Goal: Information Seeking & Learning: Learn about a topic

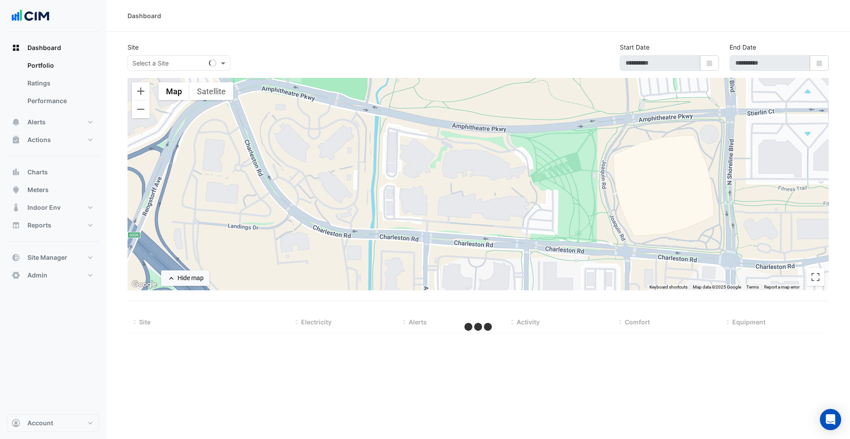
select select "***"
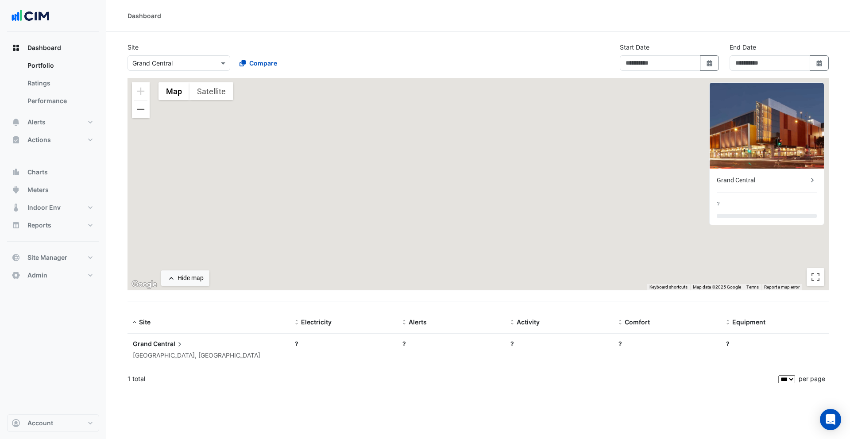
type input "**********"
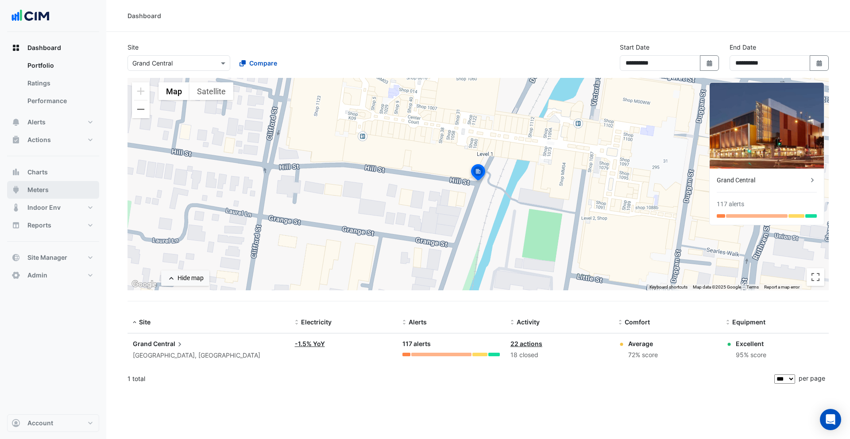
click at [39, 191] on span "Meters" at bounding box center [37, 190] width 21 height 9
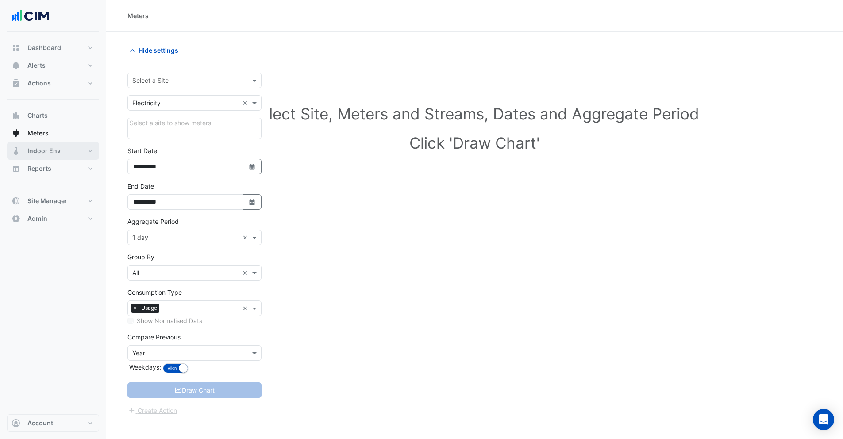
click at [54, 148] on span "Indoor Env" at bounding box center [43, 151] width 33 height 9
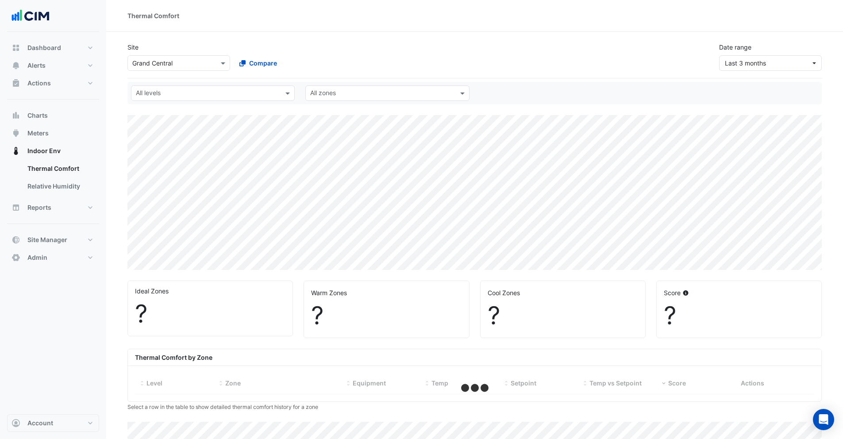
select select "***"
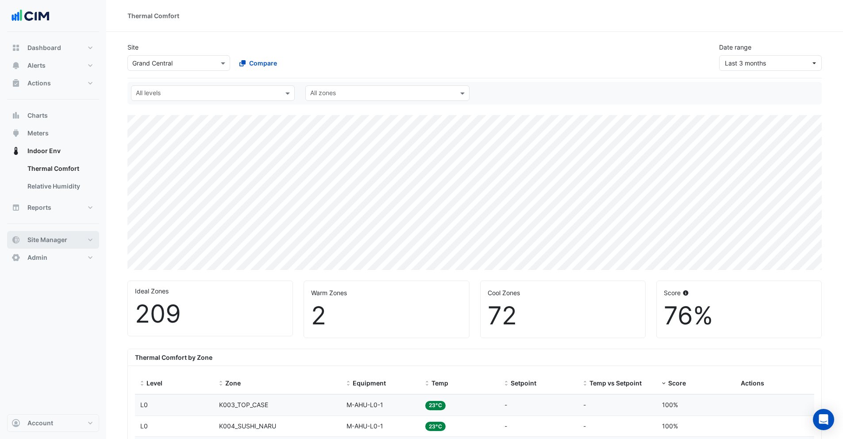
click at [50, 244] on span "Site Manager" at bounding box center [47, 240] width 40 height 9
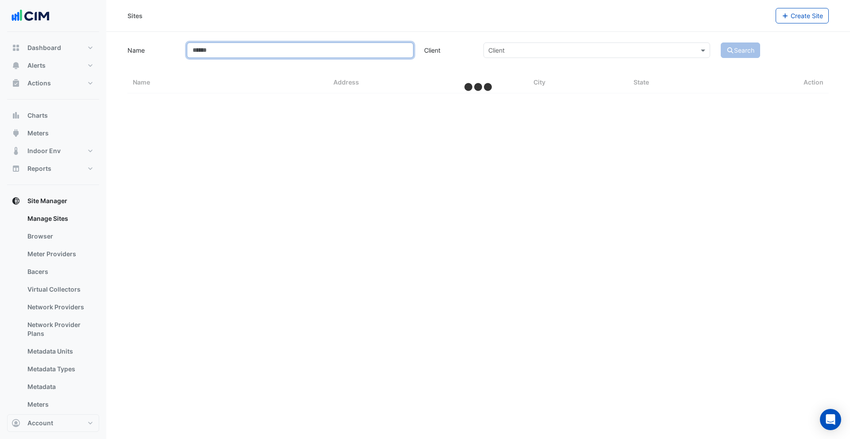
click at [217, 48] on input "Name" at bounding box center [300, 50] width 227 height 15
select select "***"
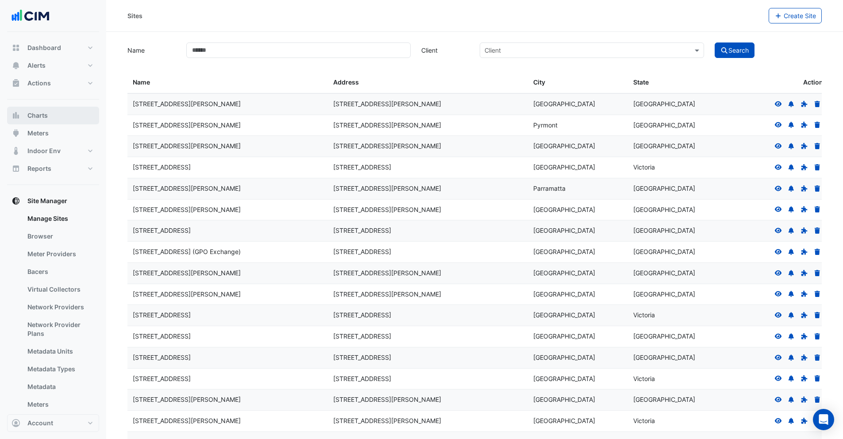
click at [50, 117] on button "Charts" at bounding box center [53, 116] width 92 height 18
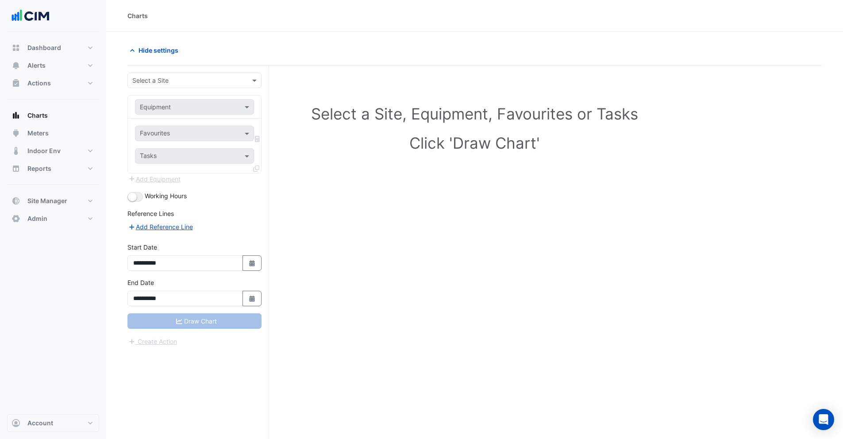
click at [155, 83] on input "text" at bounding box center [185, 80] width 107 height 9
type input "*******"
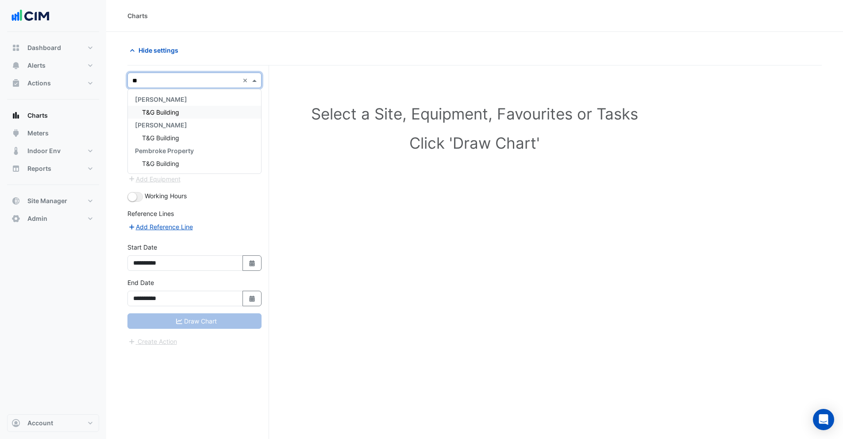
type input "***"
click at [165, 109] on span "T&G Building" at bounding box center [160, 112] width 37 height 8
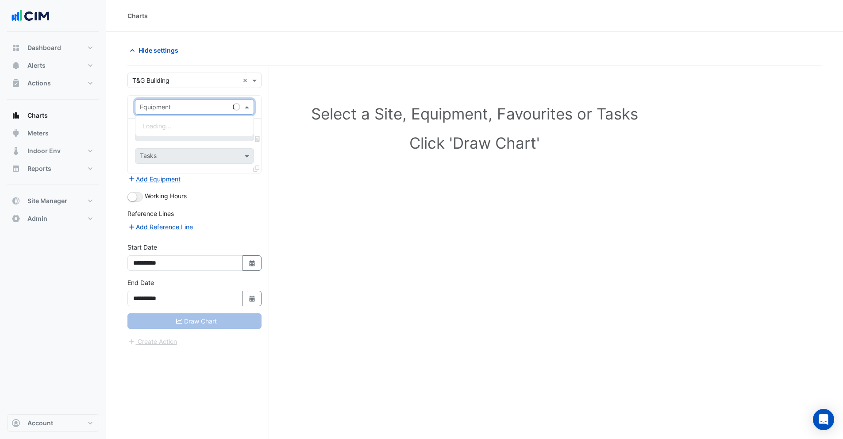
click at [162, 106] on input "text" at bounding box center [186, 107] width 92 height 9
type input "**"
click at [170, 127] on span "Electricity Meter - PSM-T&G-CARPARK-1" at bounding box center [201, 126] width 116 height 8
click at [161, 134] on input "text" at bounding box center [184, 134] width 89 height 9
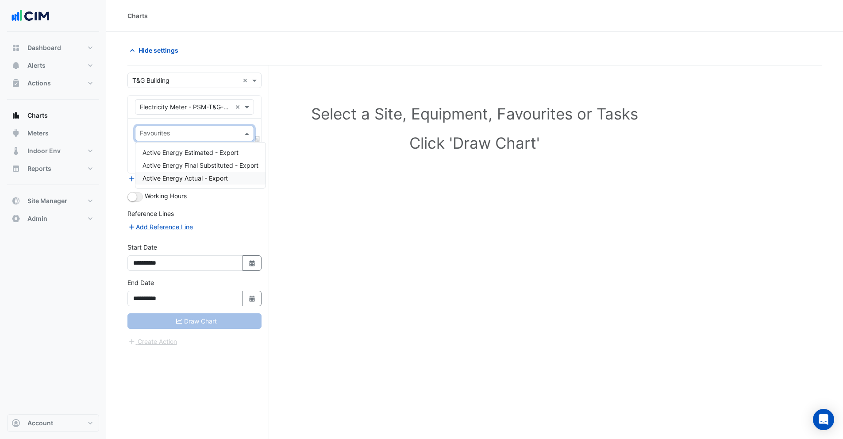
click at [161, 181] on span "Active Energy Actual - Export" at bounding box center [185, 178] width 85 height 8
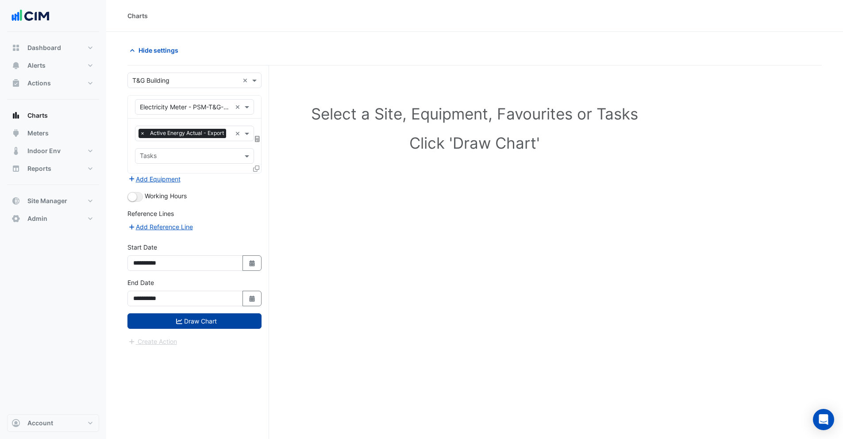
click at [178, 325] on icon "submit" at bounding box center [179, 321] width 6 height 6
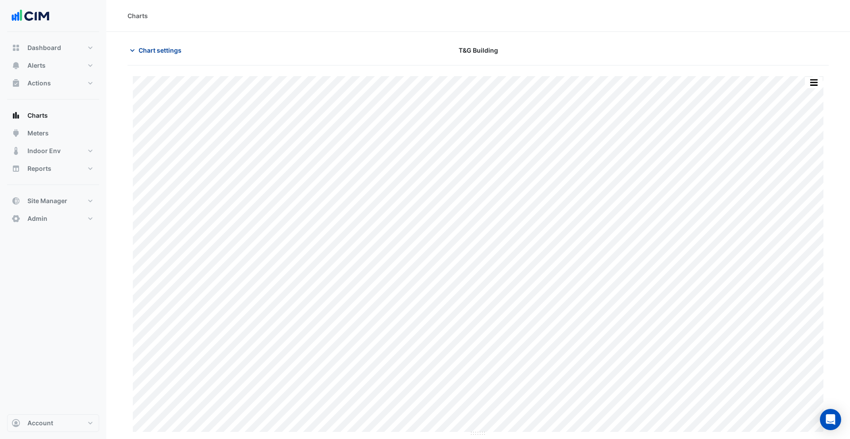
click at [158, 50] on span "Chart settings" at bounding box center [160, 50] width 43 height 9
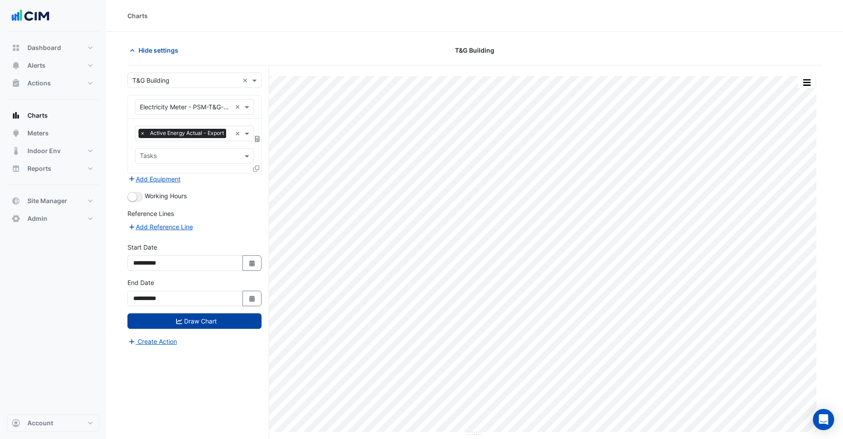
click at [230, 139] on input "text" at bounding box center [231, 134] width 2 height 9
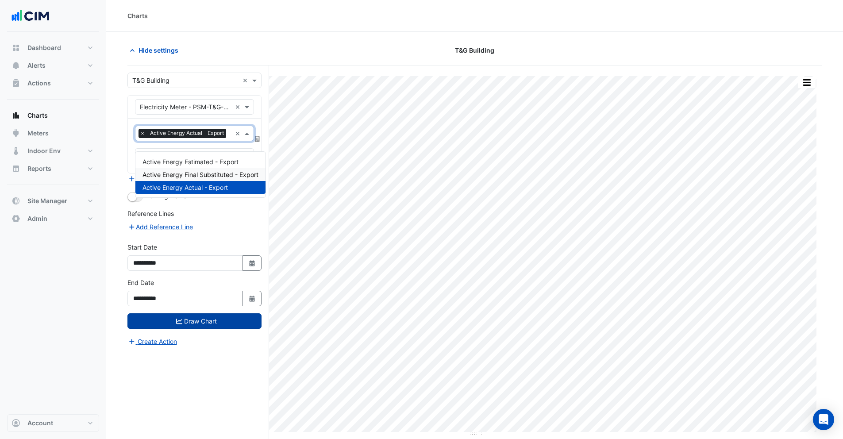
click at [175, 171] on span "Active Energy Final Substituted - Export" at bounding box center [201, 175] width 116 height 8
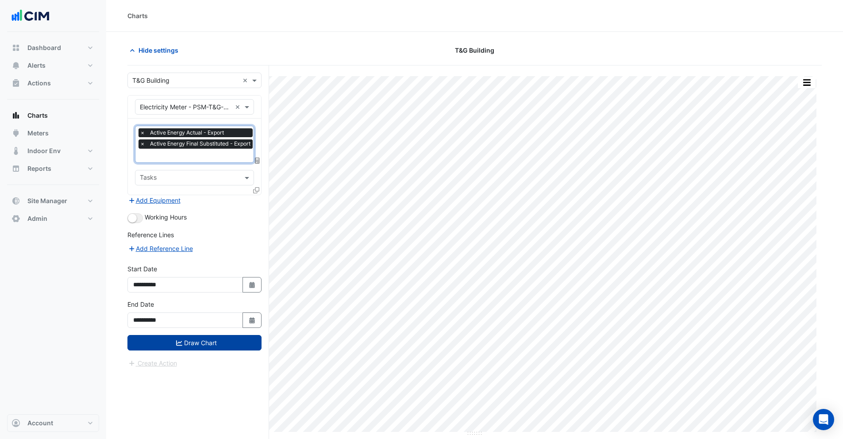
click at [144, 133] on span "×" at bounding box center [143, 132] width 8 height 9
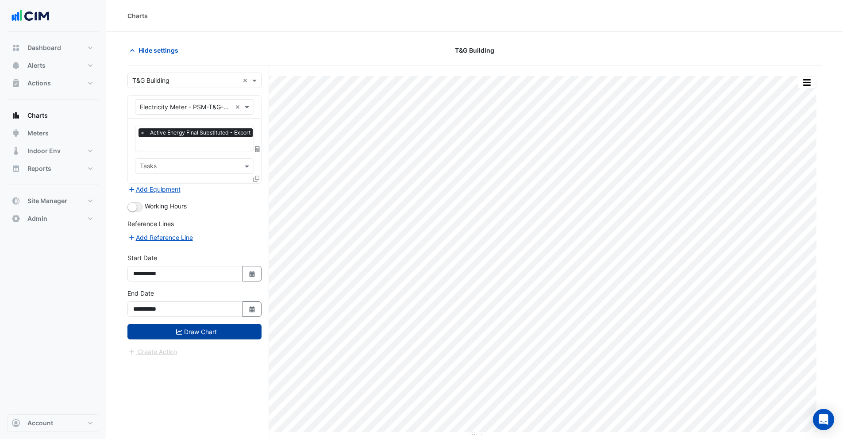
click at [171, 331] on button "Draw Chart" at bounding box center [195, 331] width 134 height 15
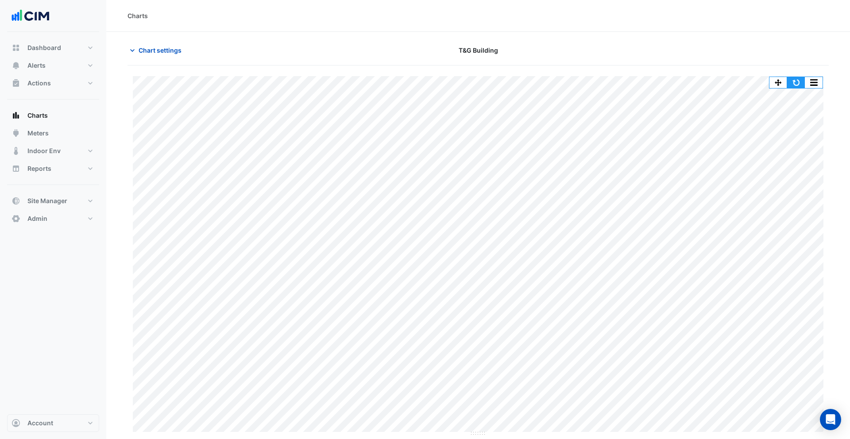
click at [795, 83] on button "button" at bounding box center [796, 82] width 18 height 11
click at [127, 51] on div "Chart settings" at bounding box center [240, 50] width 237 height 15
click at [132, 51] on icon "button" at bounding box center [132, 50] width 4 height 3
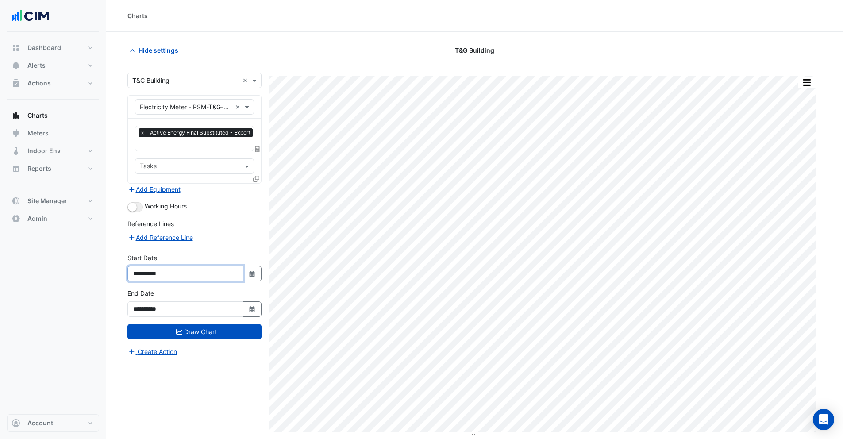
click at [156, 272] on input "**********" at bounding box center [186, 273] width 116 height 15
type input "**********"
click at [173, 326] on button "Draw Chart" at bounding box center [195, 331] width 134 height 15
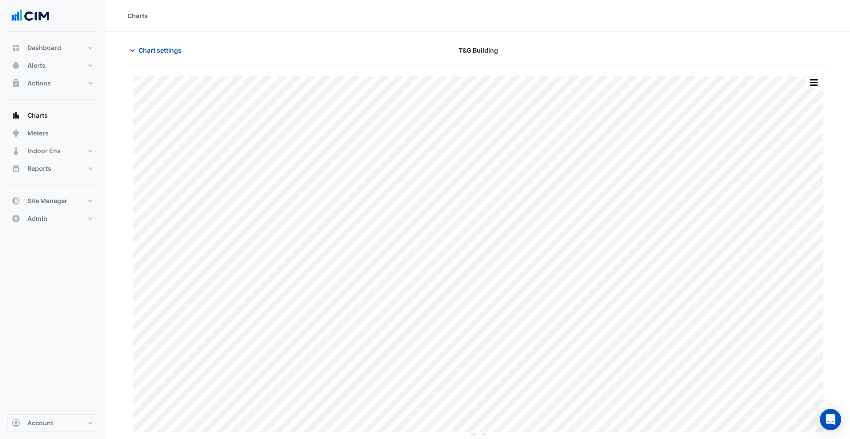
click at [155, 51] on span "Chart settings" at bounding box center [160, 50] width 43 height 9
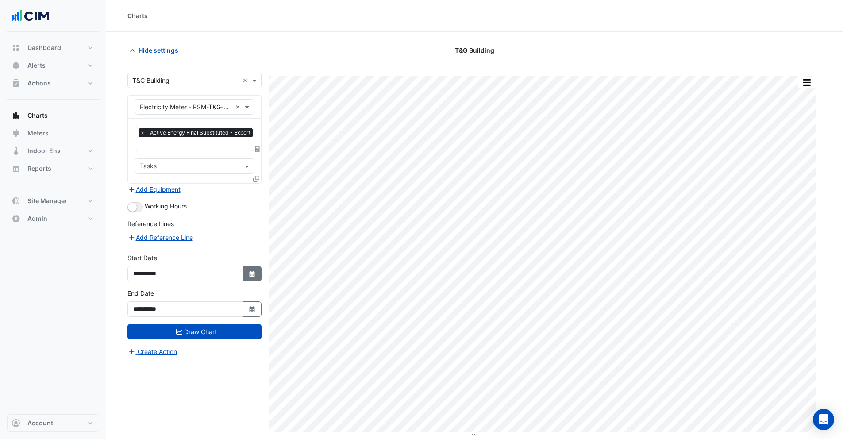
click at [248, 274] on icon "Select Date" at bounding box center [252, 274] width 8 height 6
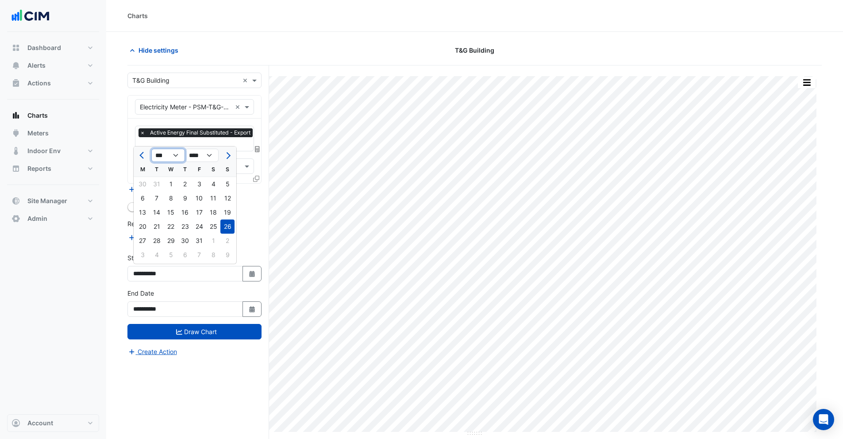
click at [158, 155] on select "*** *** *** *** *** *** *** *** ***" at bounding box center [168, 155] width 34 height 13
click at [200, 155] on select "**** **** **** **** **** **** **** **** **** **** ****" at bounding box center [202, 155] width 34 height 13
select select "****"
click at [185, 149] on select "**** **** **** **** **** **** **** **** **** **** ****" at bounding box center [202, 155] width 34 height 13
click at [140, 185] on div "1" at bounding box center [142, 184] width 14 height 14
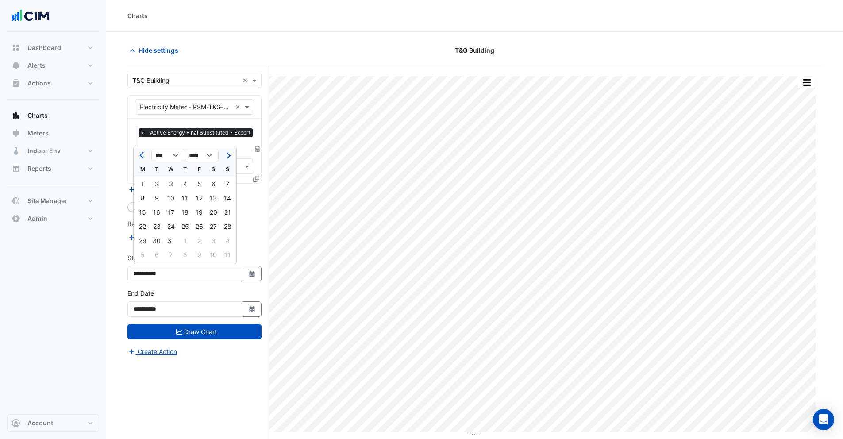
type input "**********"
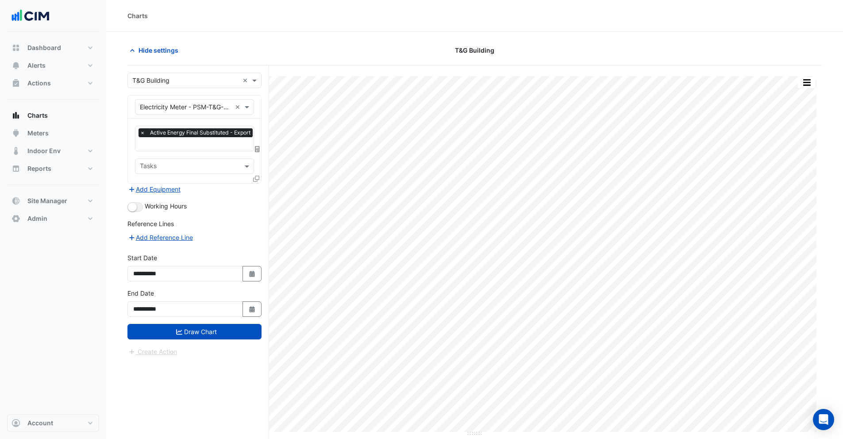
click at [181, 340] on form "**********" at bounding box center [195, 215] width 134 height 284
click at [181, 333] on icon "submit" at bounding box center [179, 332] width 6 height 6
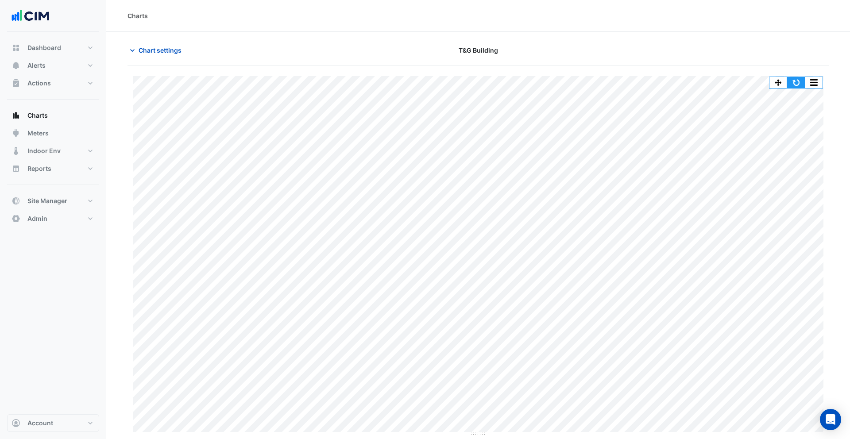
click at [791, 79] on button "button" at bounding box center [796, 82] width 18 height 11
click at [791, 81] on button "button" at bounding box center [796, 82] width 18 height 11
click at [150, 54] on span "Chart settings" at bounding box center [160, 50] width 43 height 9
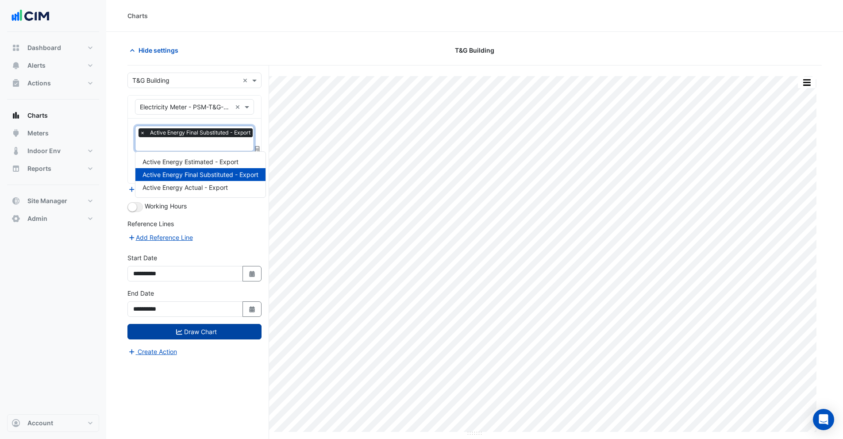
click at [158, 146] on input "text" at bounding box center [197, 144] width 115 height 9
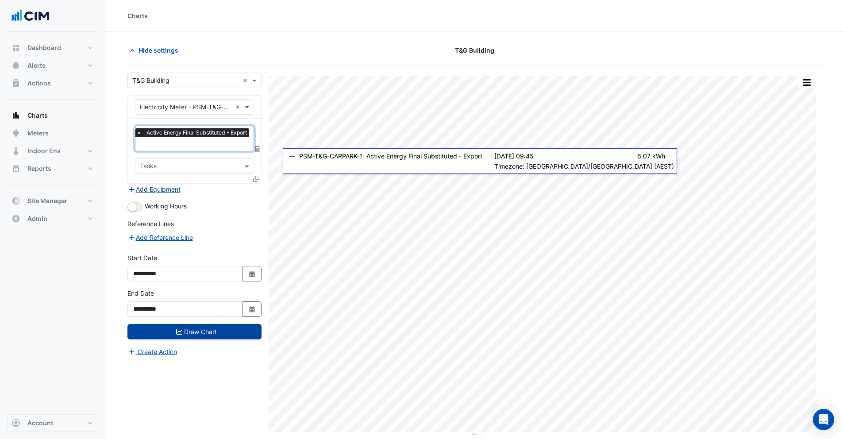
click at [166, 185] on button "Add Equipment" at bounding box center [155, 189] width 54 height 10
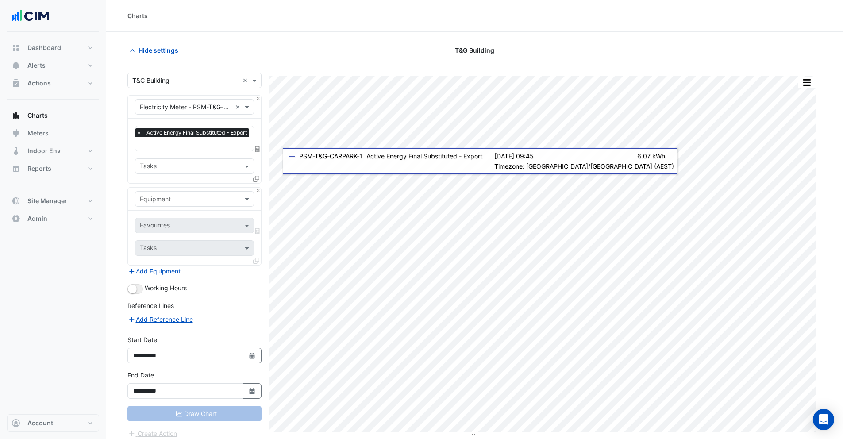
click at [168, 200] on input "text" at bounding box center [186, 199] width 92 height 9
type input "****"
click at [170, 228] on span "PSM-PROPS" at bounding box center [161, 230] width 37 height 8
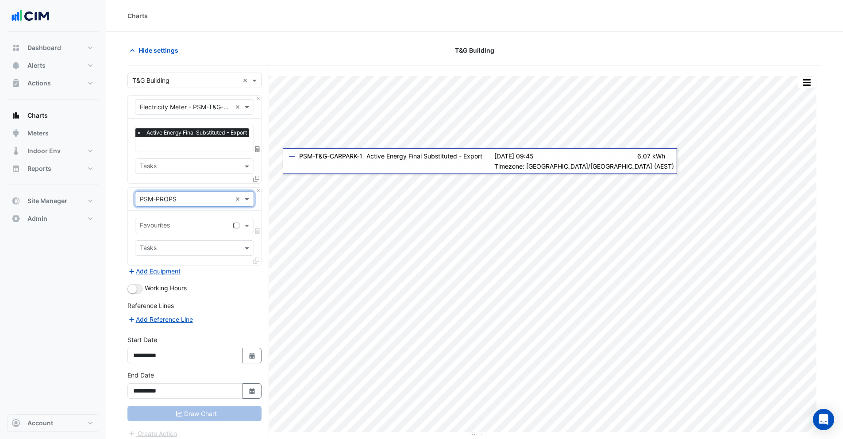
click at [167, 222] on input "text" at bounding box center [184, 226] width 89 height 9
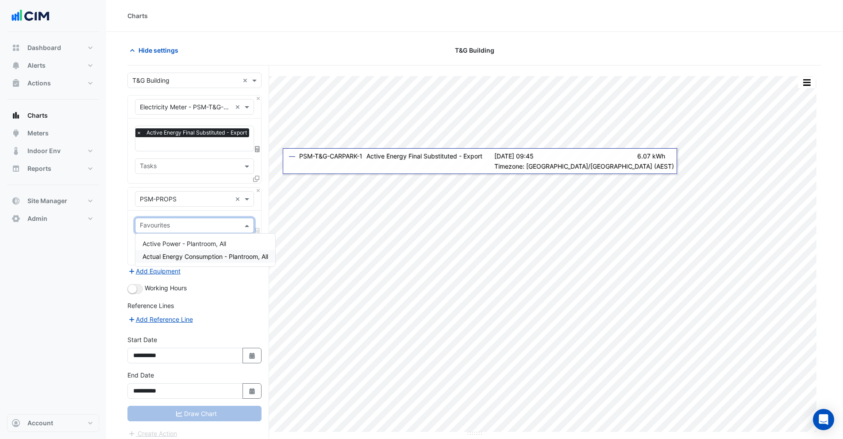
click at [170, 256] on span "Actual Energy Consumption - Plantroom, All" at bounding box center [206, 257] width 126 height 8
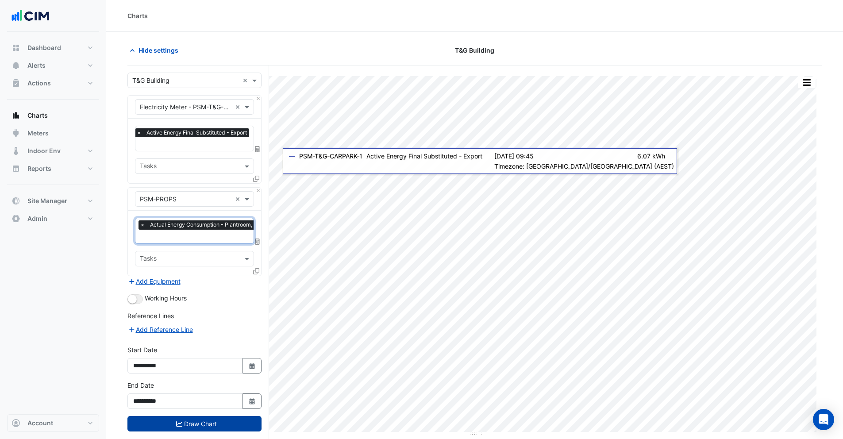
click at [142, 225] on span "×" at bounding box center [143, 224] width 8 height 9
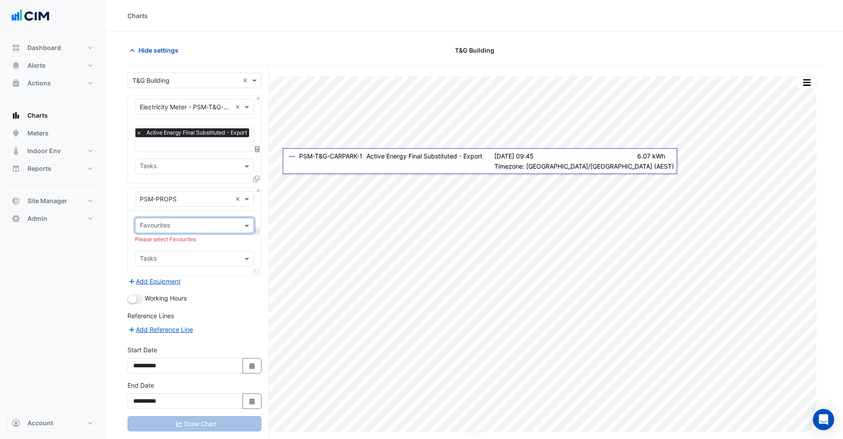
click at [183, 199] on input "text" at bounding box center [186, 199] width 92 height 9
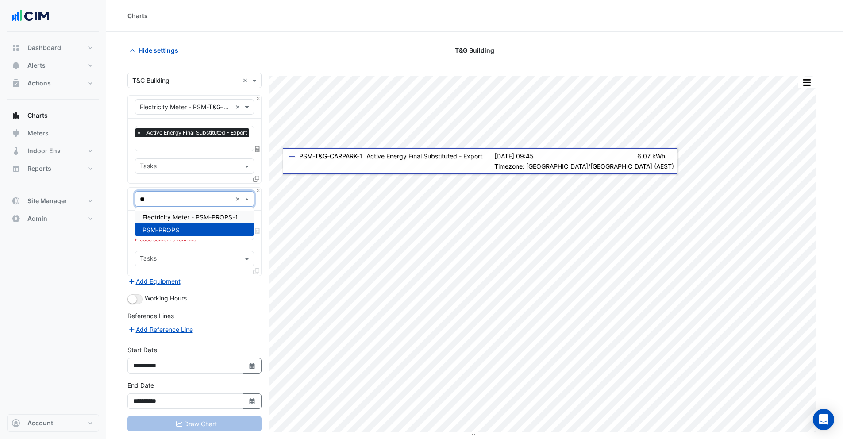
scroll to position [0, 0]
type input "***"
click at [192, 215] on span "Electricity Meter - PSM-PROPS-1" at bounding box center [191, 217] width 96 height 8
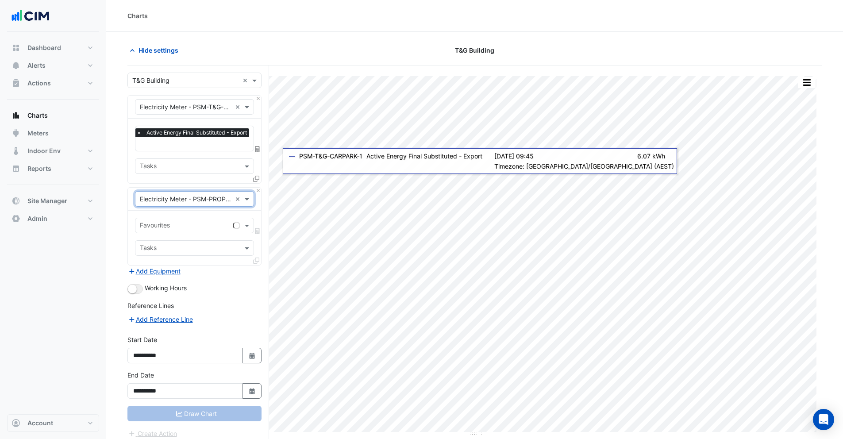
click at [159, 227] on input "text" at bounding box center [184, 226] width 89 height 9
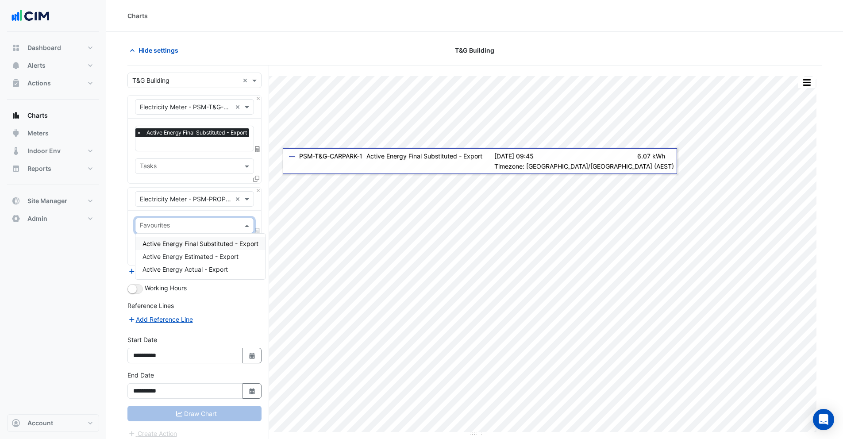
click at [170, 245] on span "Active Energy Final Substituted - Export" at bounding box center [201, 244] width 116 height 8
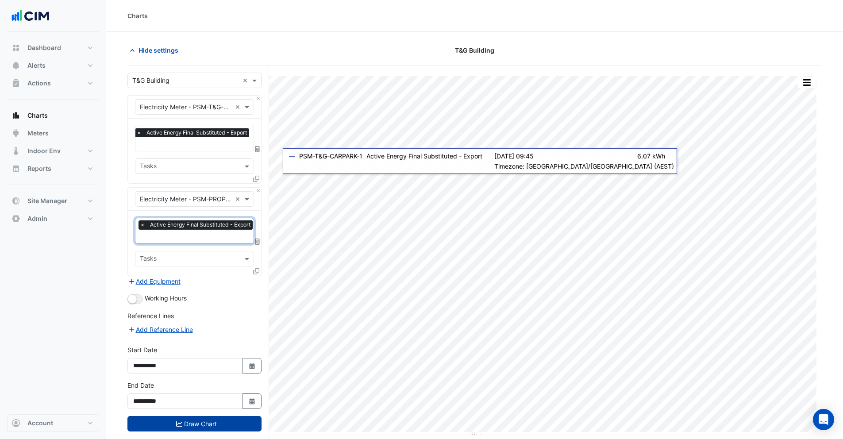
click at [181, 424] on icon "submit" at bounding box center [179, 424] width 6 height 6
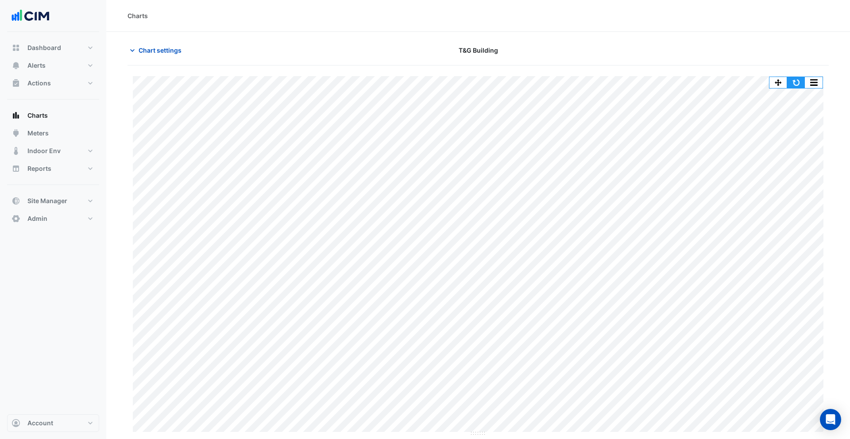
click at [797, 81] on button "button" at bounding box center [796, 82] width 18 height 11
click at [43, 137] on span "Meters" at bounding box center [37, 133] width 21 height 9
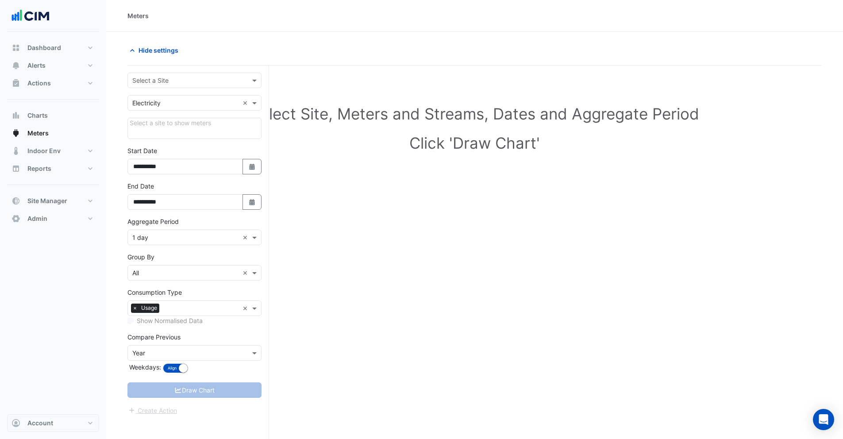
click at [160, 84] on input "text" at bounding box center [185, 80] width 107 height 9
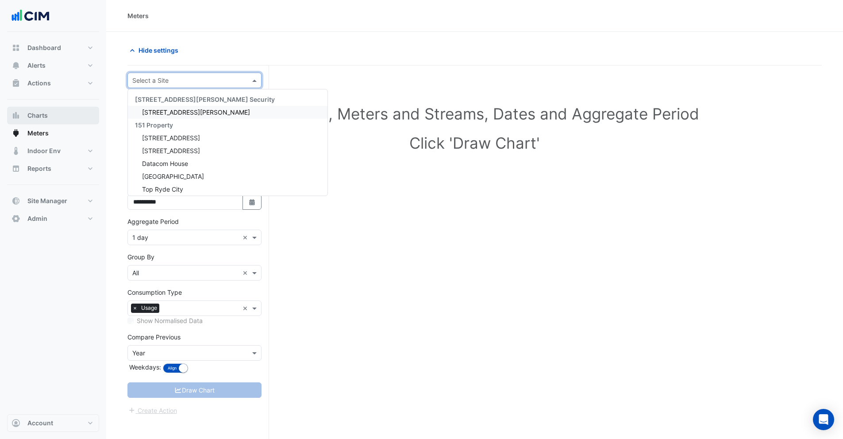
click at [44, 116] on span "Charts" at bounding box center [37, 115] width 20 height 9
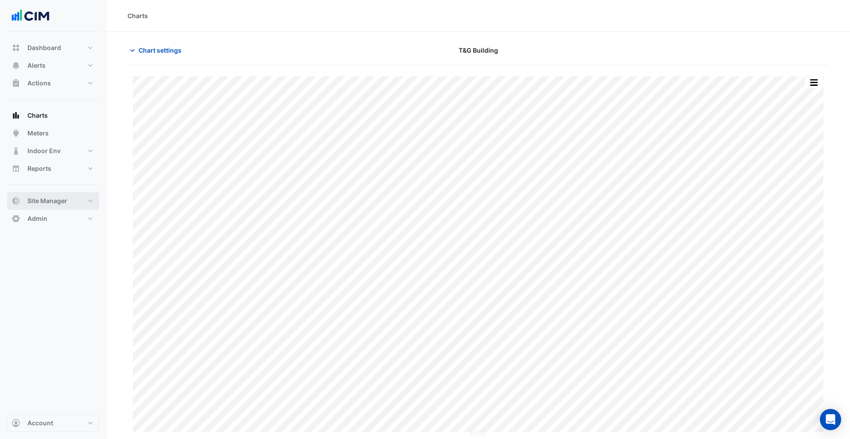
click at [66, 197] on span "Site Manager" at bounding box center [47, 201] width 40 height 9
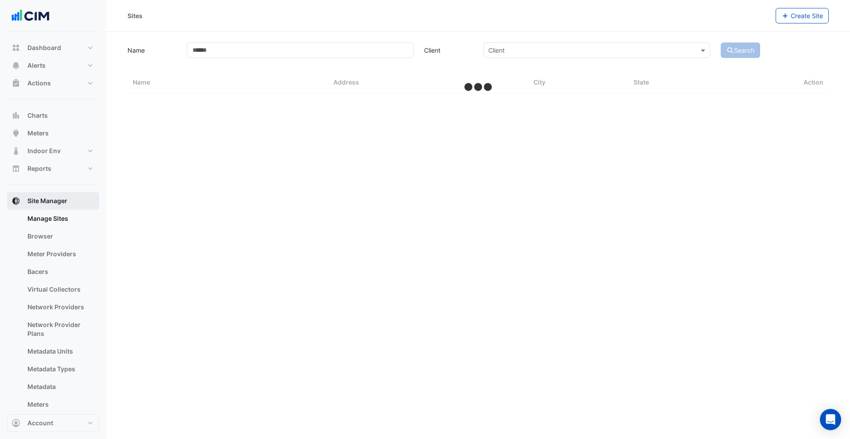
select select "***"
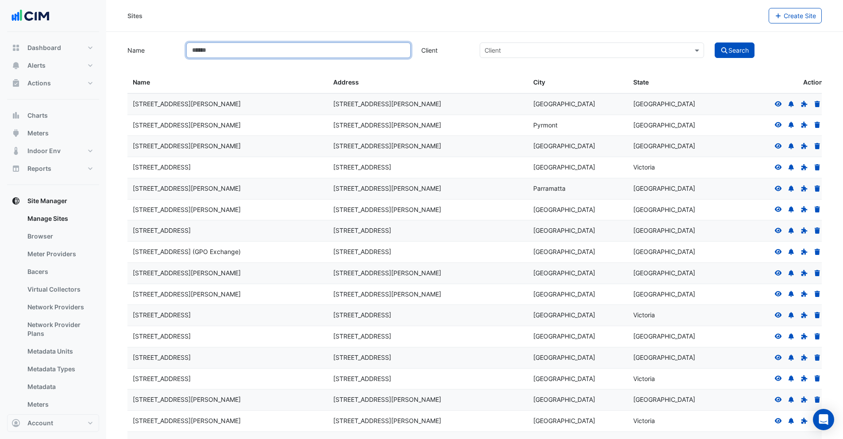
click at [262, 52] on input "Name" at bounding box center [298, 50] width 224 height 15
type input "**********"
click at [727, 46] on fa-icon "submit" at bounding box center [725, 50] width 8 height 8
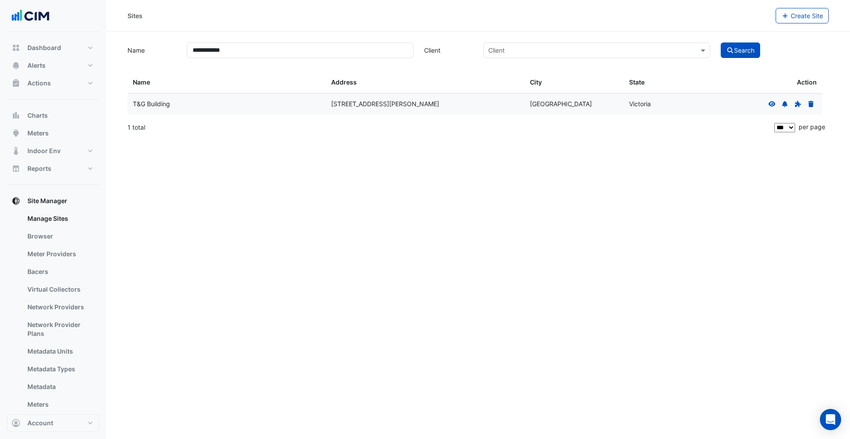
click at [770, 104] on icon at bounding box center [772, 104] width 8 height 6
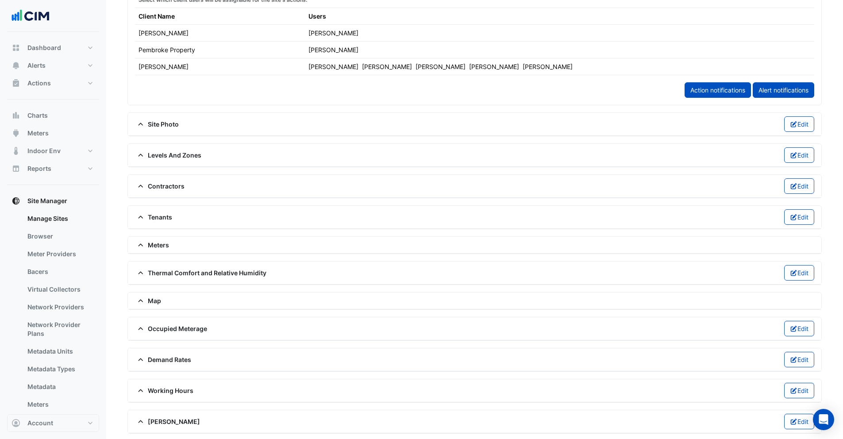
scroll to position [535, 0]
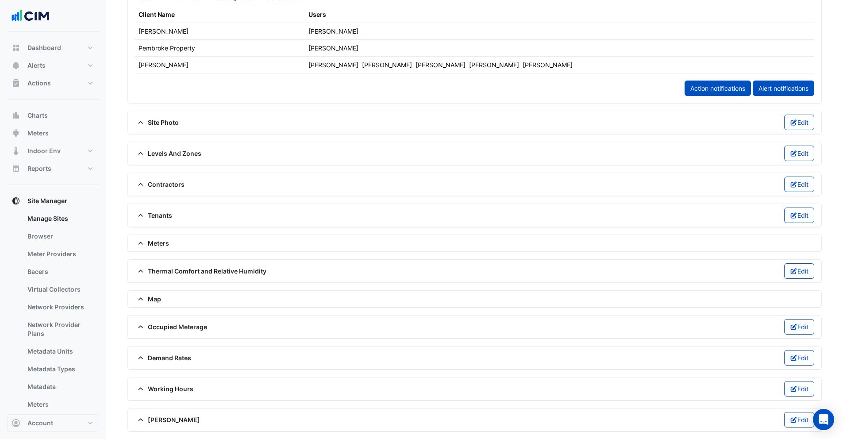
click at [155, 391] on span "Working Hours" at bounding box center [164, 388] width 58 height 9
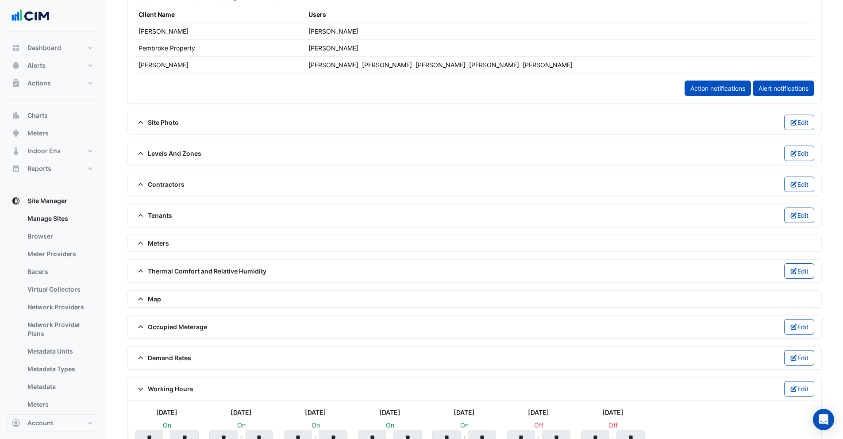
click at [155, 391] on span "Working Hours" at bounding box center [164, 388] width 58 height 9
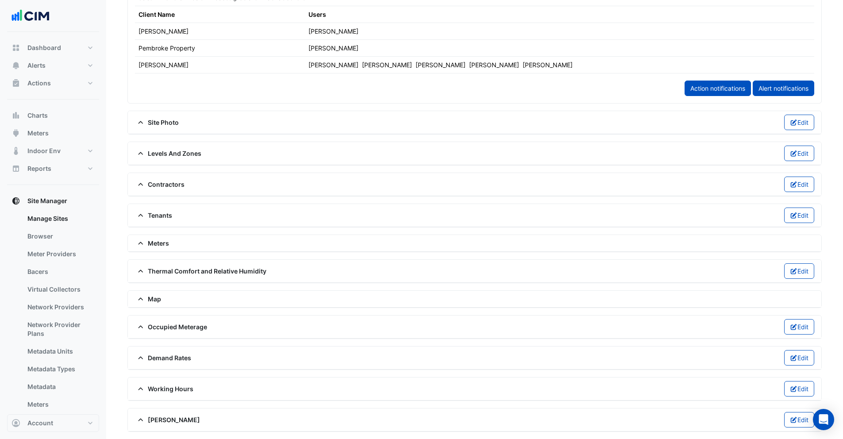
click at [151, 418] on span "NABERS" at bounding box center [167, 419] width 65 height 9
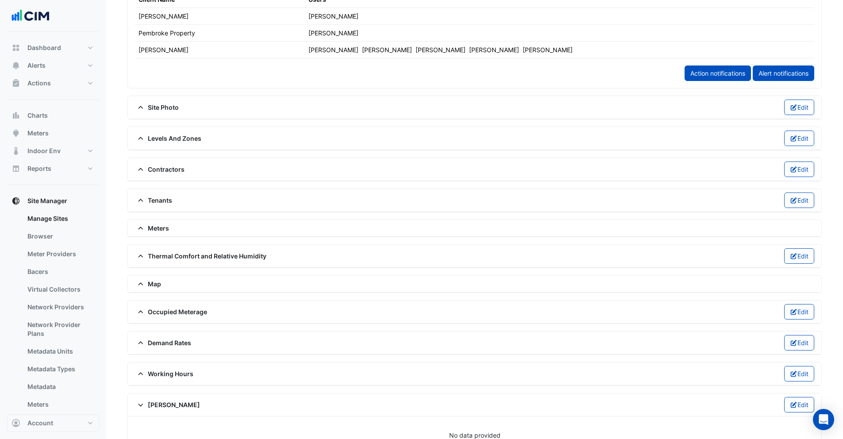
scroll to position [565, 0]
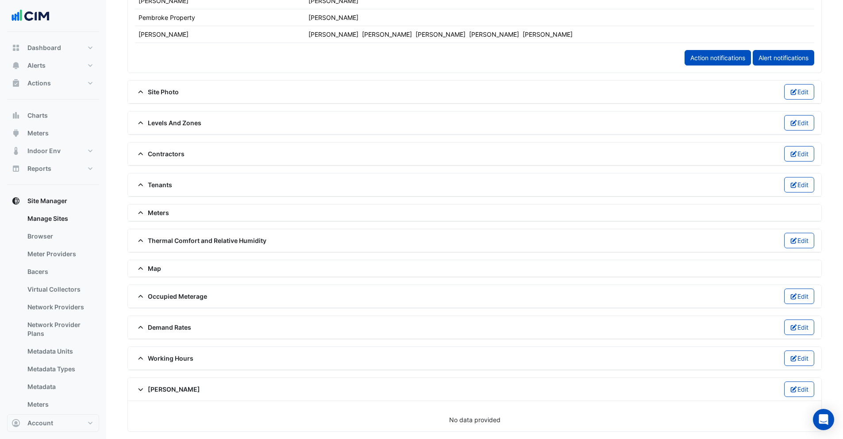
click at [144, 209] on fa-icon at bounding box center [141, 213] width 8 height 8
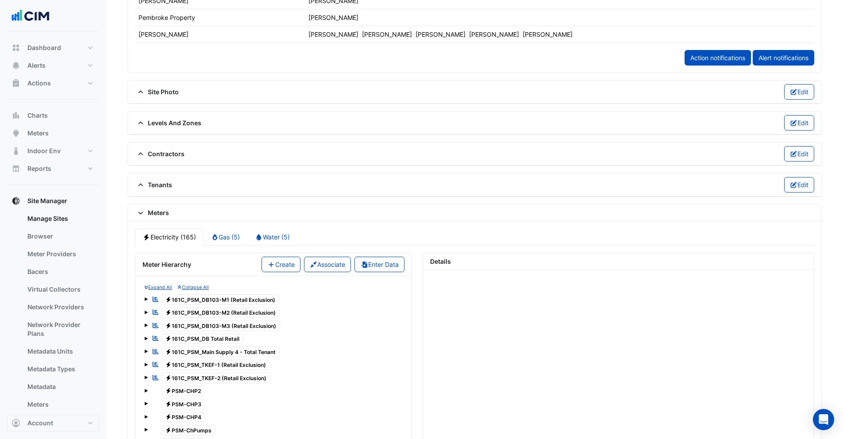
click at [143, 216] on icon at bounding box center [141, 213] width 8 height 6
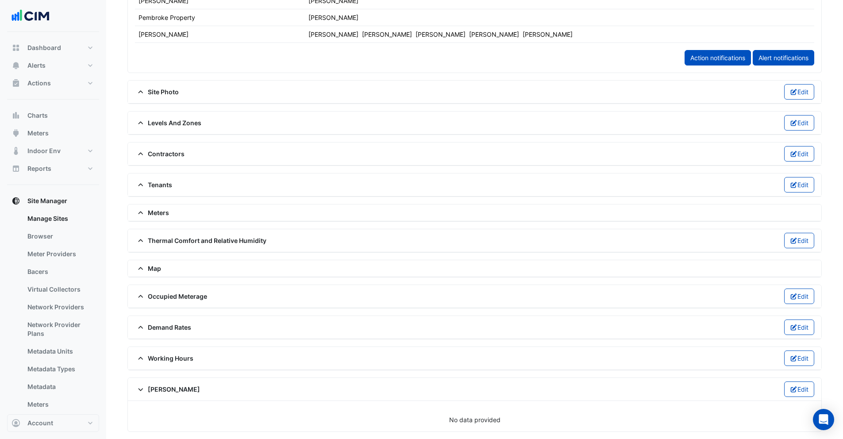
click at [141, 186] on icon at bounding box center [141, 185] width 8 height 6
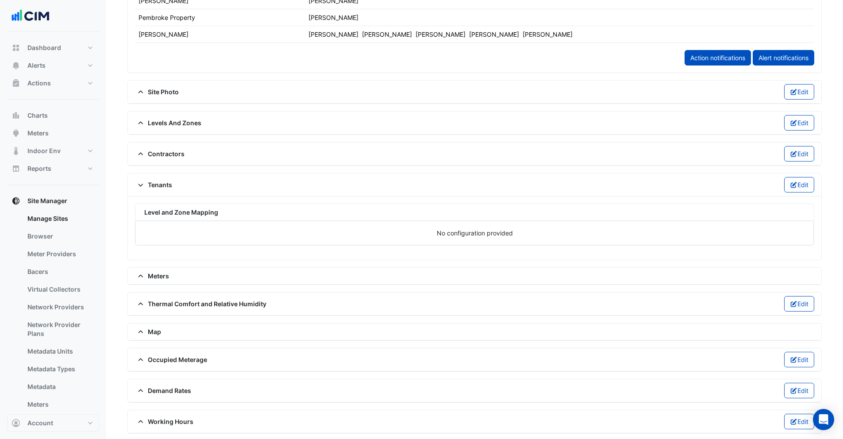
click at [141, 186] on icon at bounding box center [140, 185] width 5 height 3
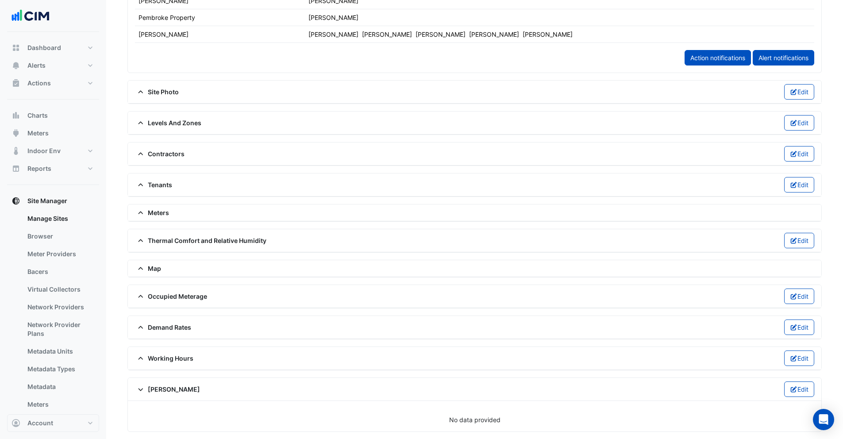
click at [140, 152] on icon at bounding box center [141, 154] width 8 height 6
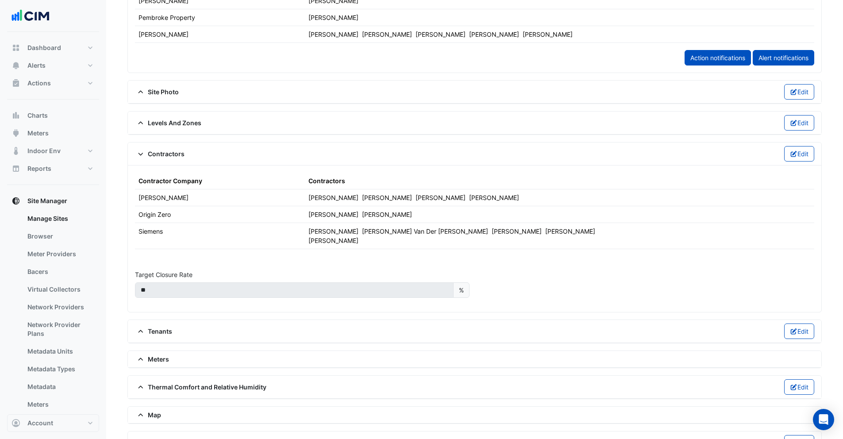
click at [140, 152] on icon at bounding box center [141, 154] width 8 height 6
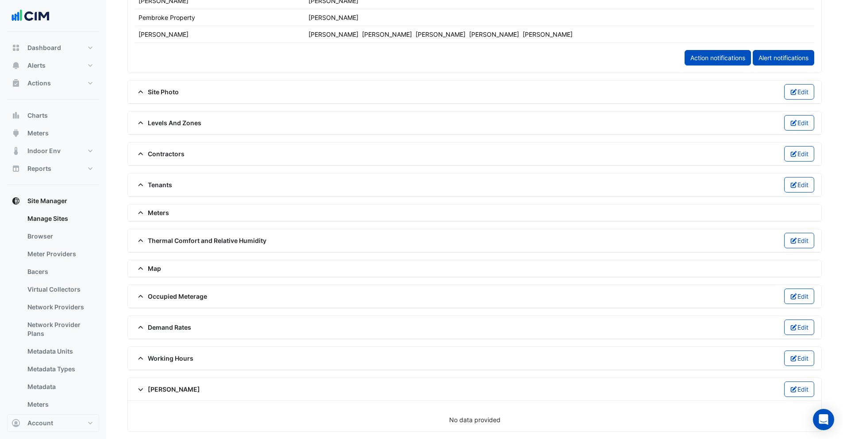
click at [143, 298] on icon at bounding box center [141, 297] width 8 height 6
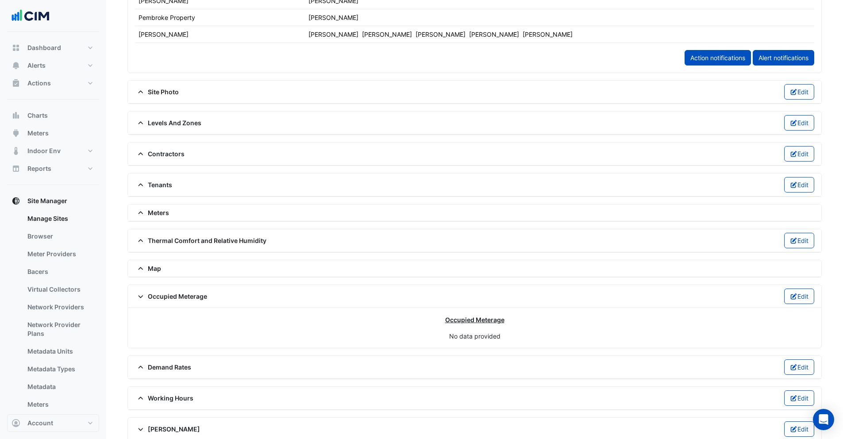
click at [143, 298] on icon at bounding box center [141, 297] width 8 height 6
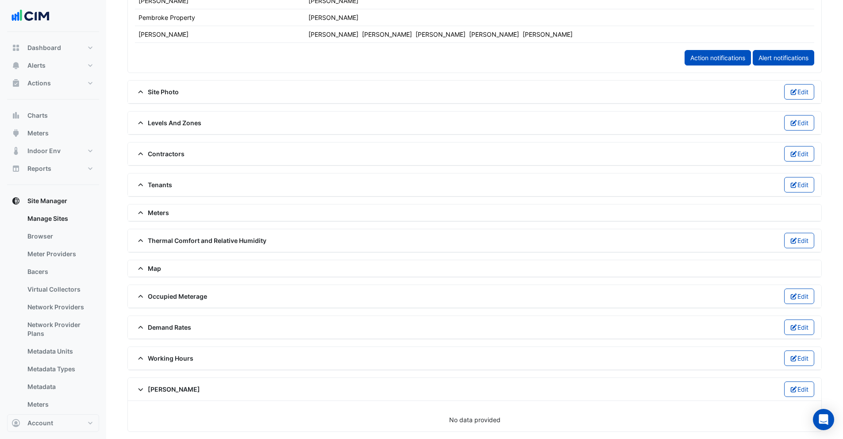
click at [140, 268] on icon at bounding box center [140, 268] width 5 height 3
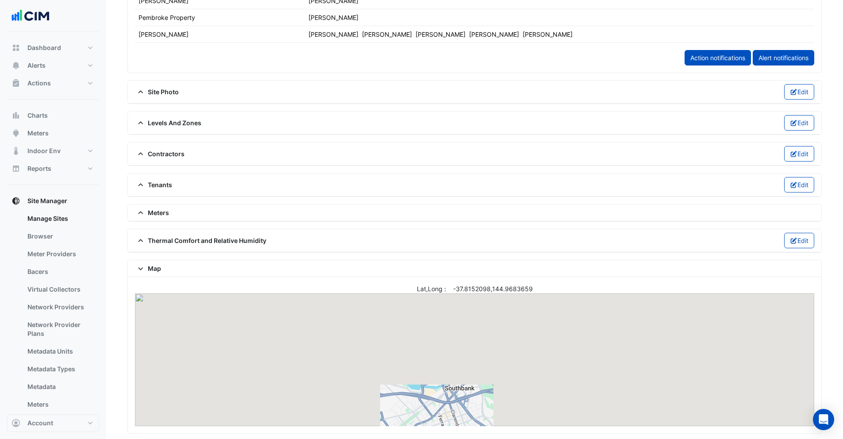
click at [147, 210] on span "Meters" at bounding box center [152, 212] width 34 height 9
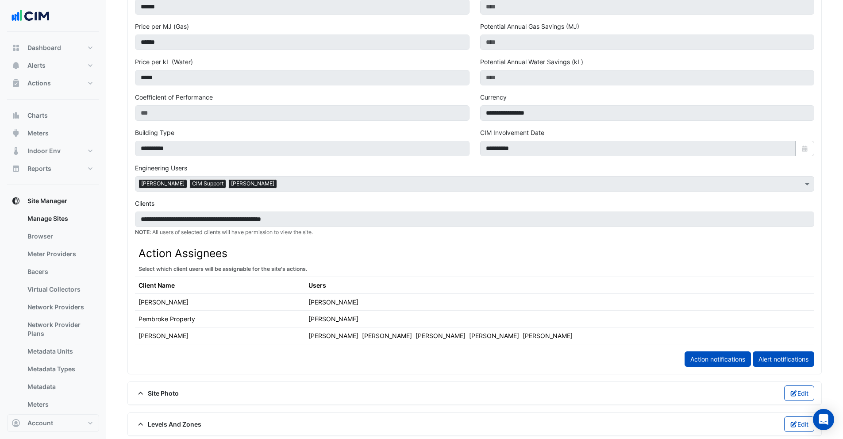
scroll to position [1677, 0]
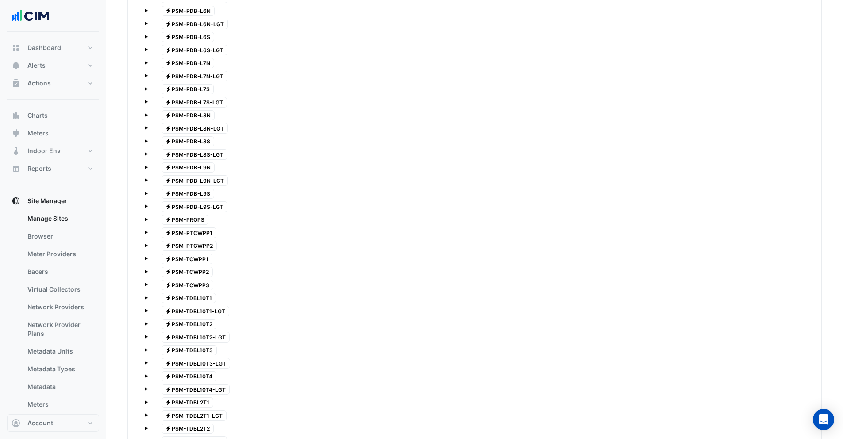
click at [177, 217] on span "Electricity PSM-PROPS" at bounding box center [185, 220] width 47 height 11
click at [184, 220] on span "Electricity PSM-PROPS" at bounding box center [185, 220] width 47 height 11
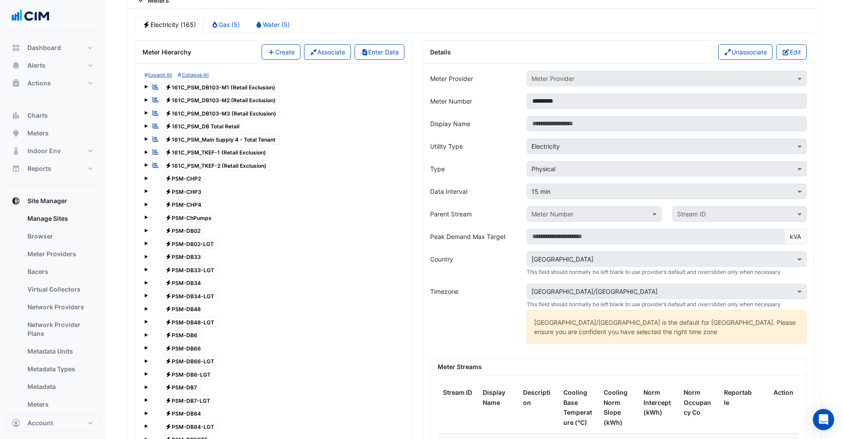
scroll to position [780, 0]
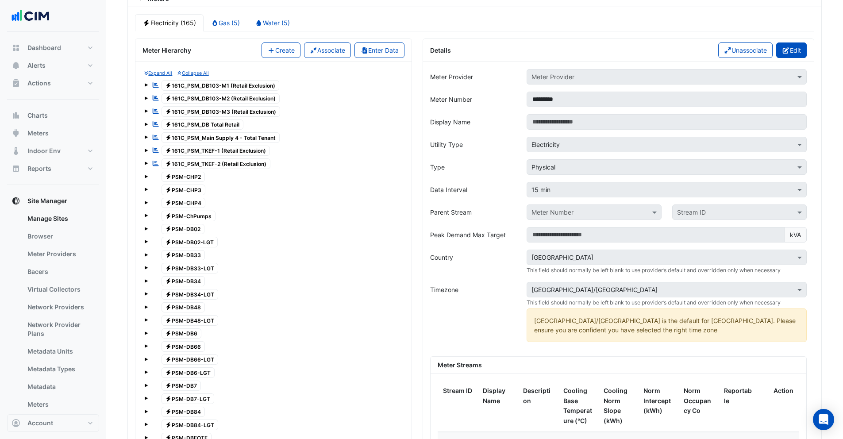
click at [786, 53] on icon "button" at bounding box center [786, 50] width 6 height 6
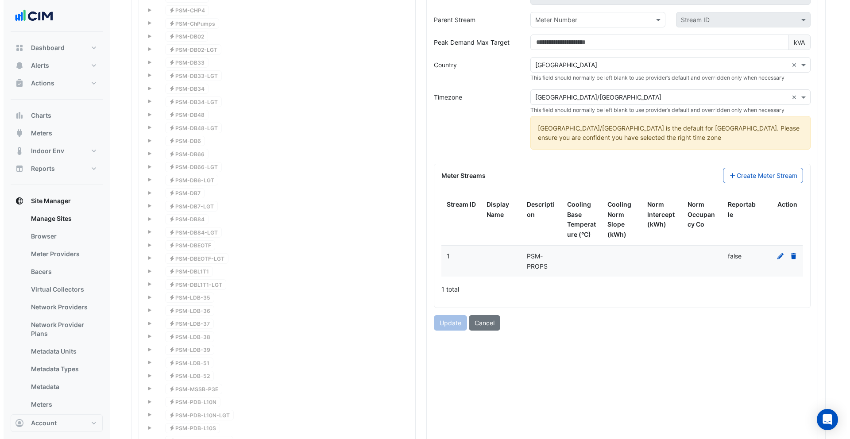
scroll to position [975, 0]
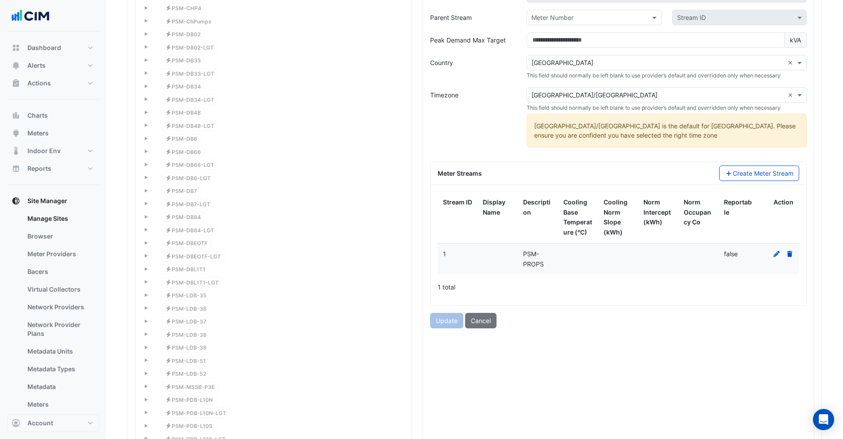
click at [778, 254] on icon at bounding box center [777, 254] width 6 height 6
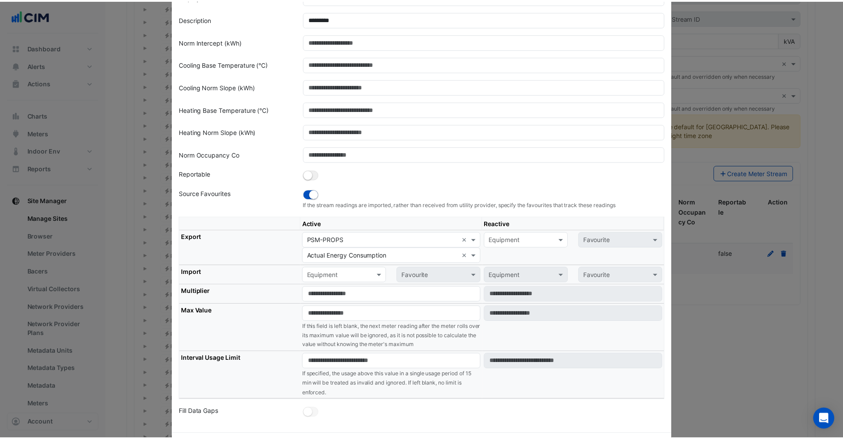
scroll to position [81, 0]
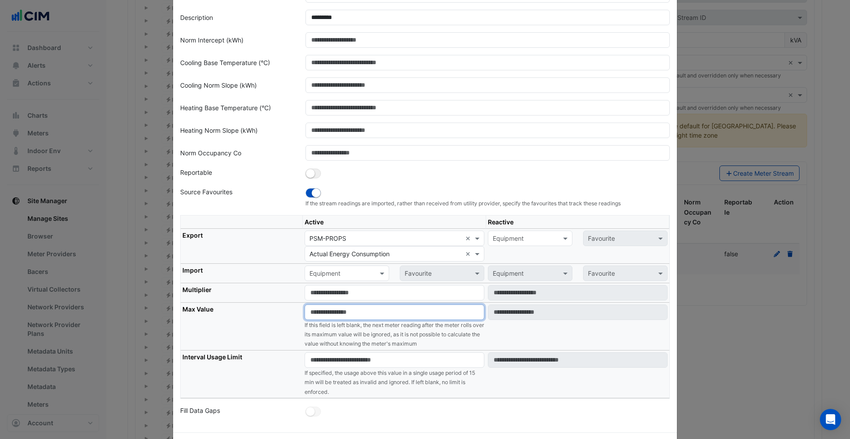
click at [340, 310] on input "number" at bounding box center [395, 312] width 180 height 15
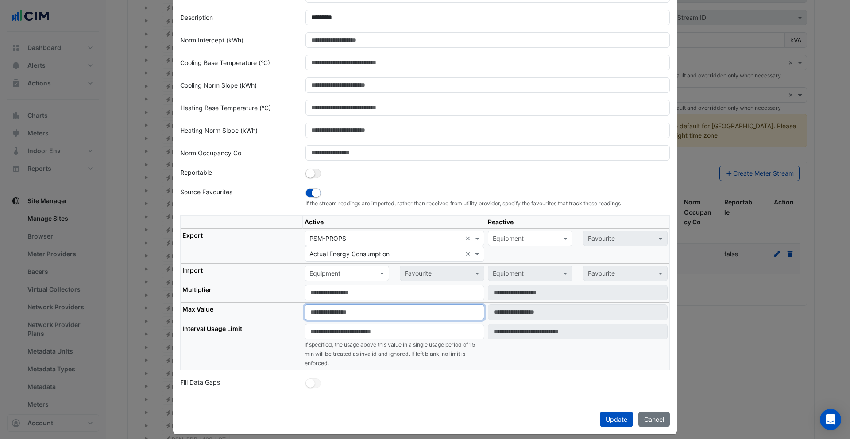
type input "*****"
click at [607, 423] on button "Update" at bounding box center [616, 419] width 33 height 15
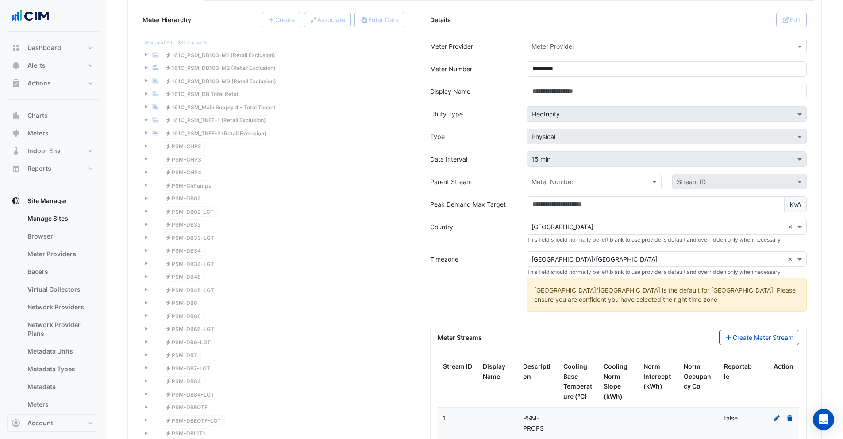
scroll to position [798, 0]
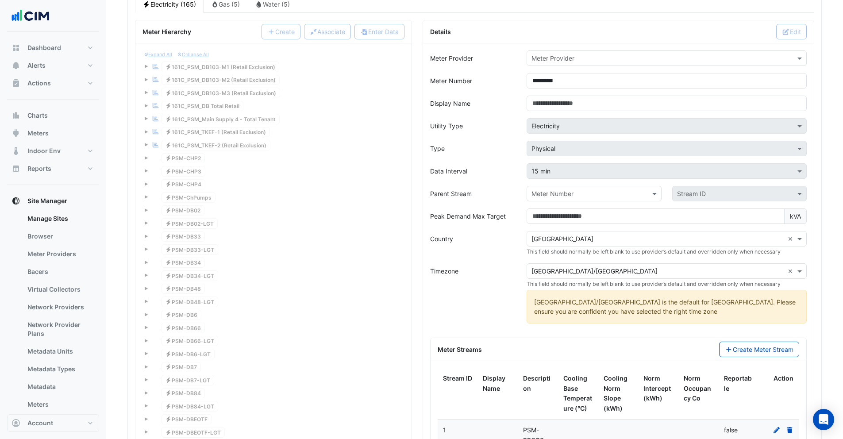
click at [550, 58] on input "text" at bounding box center [658, 58] width 253 height 9
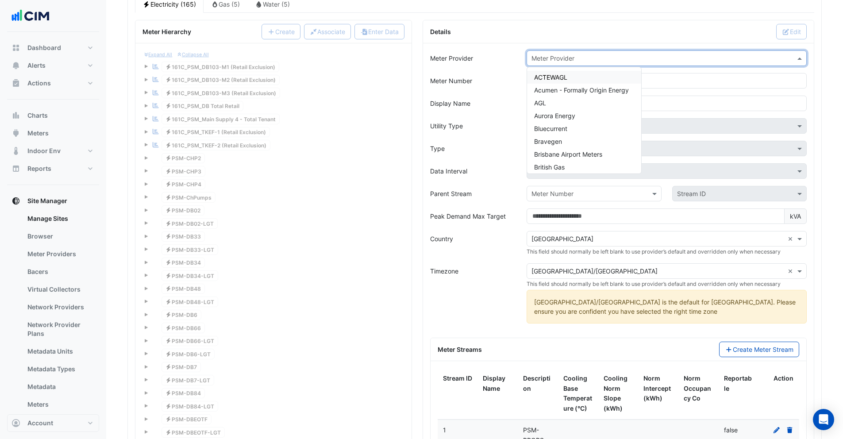
click at [599, 32] on div "Details Edit" at bounding box center [618, 31] width 377 height 15
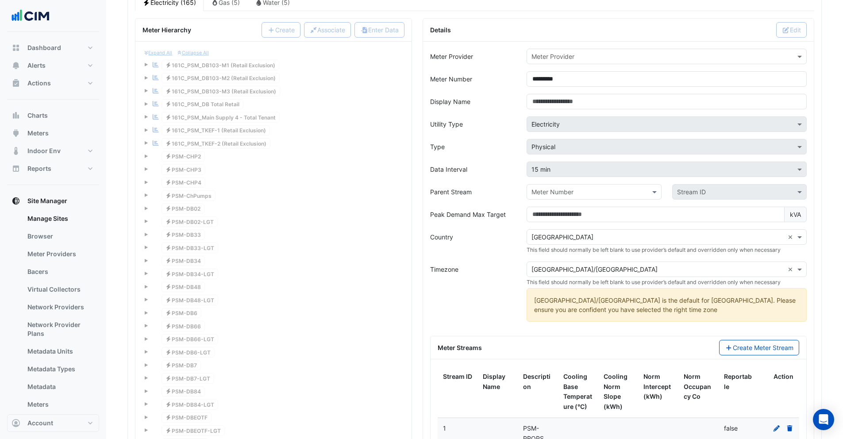
scroll to position [802, 0]
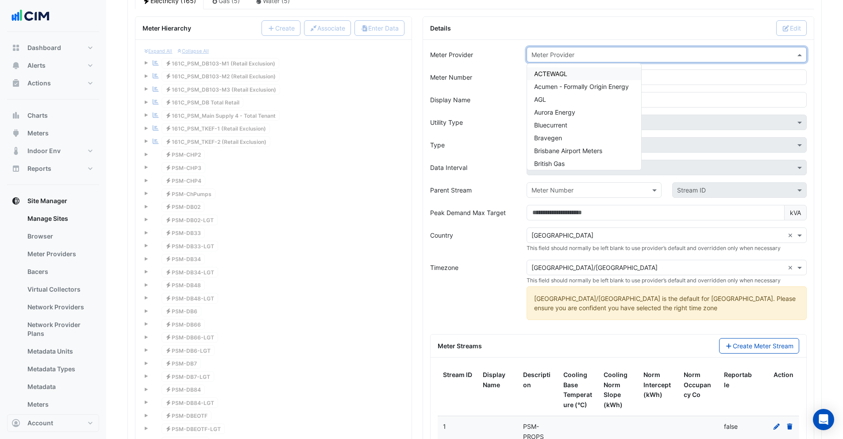
click at [564, 50] on input "text" at bounding box center [658, 54] width 253 height 9
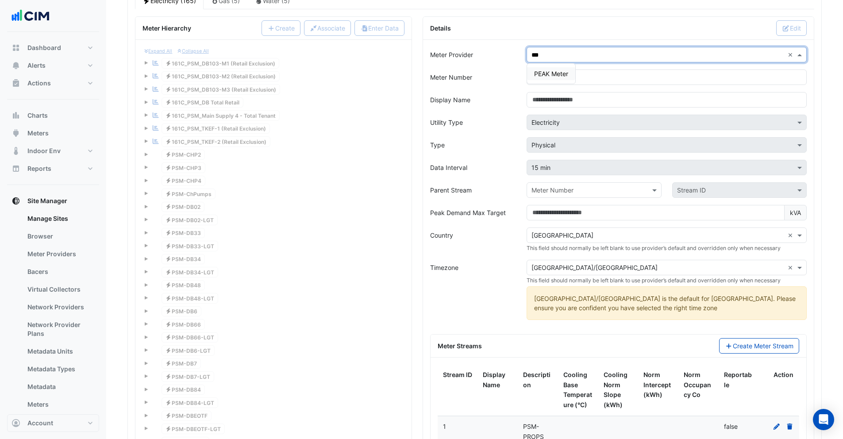
type input "****"
click at [563, 71] on span "PEAK Meter" at bounding box center [551, 74] width 34 height 8
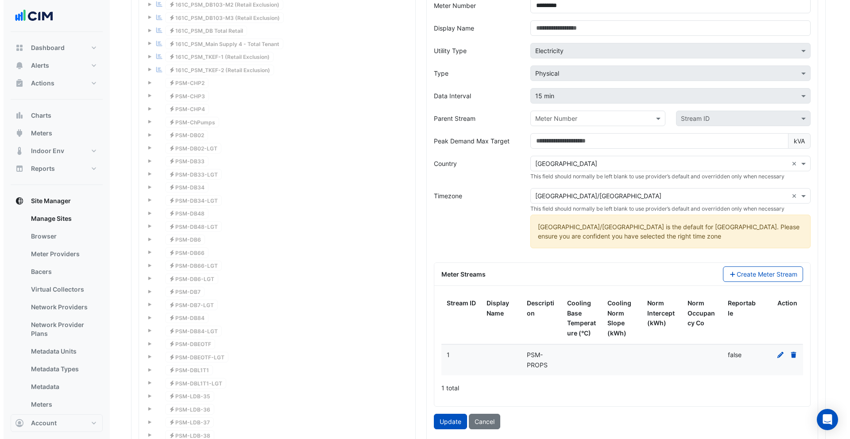
scroll to position [875, 0]
click at [441, 418] on button "Update" at bounding box center [446, 420] width 33 height 15
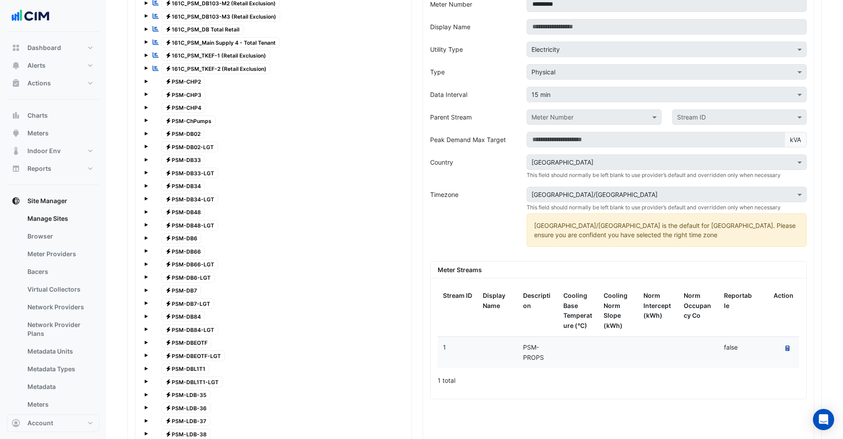
click at [789, 347] on icon "Recalculate Meter Data" at bounding box center [788, 348] width 4 height 5
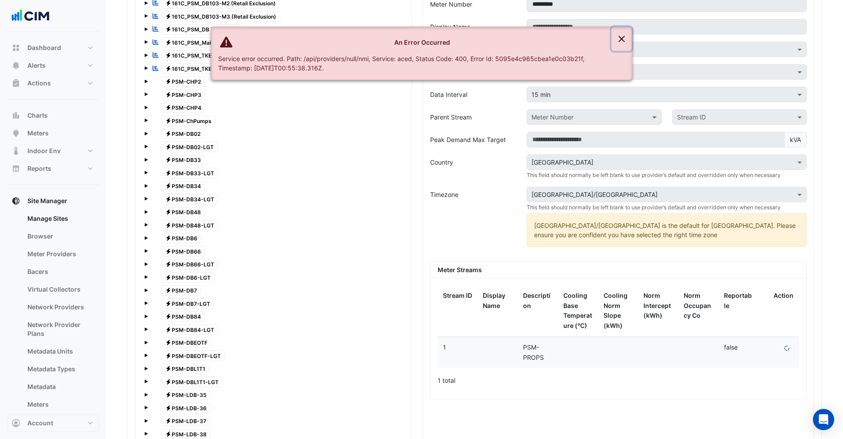
click at [627, 39] on button "Close" at bounding box center [622, 39] width 20 height 24
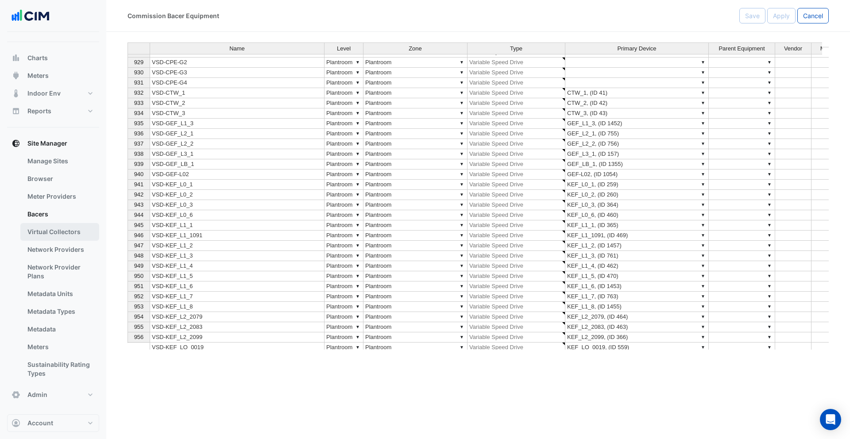
click at [57, 230] on link "Virtual Collectors" at bounding box center [59, 232] width 79 height 18
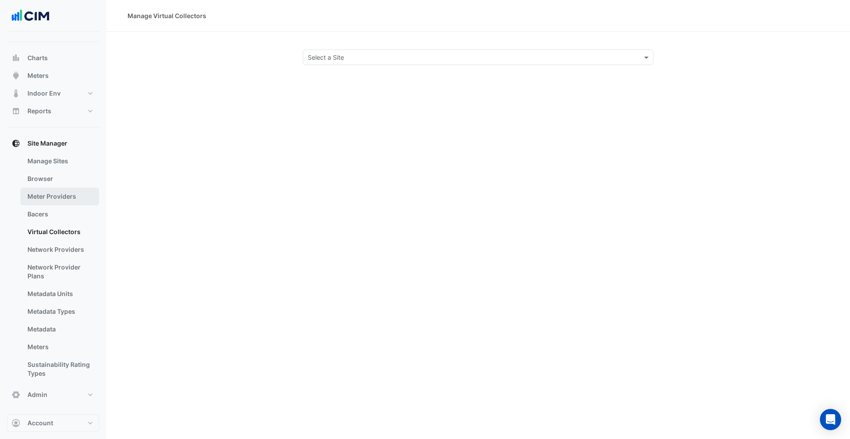
click at [55, 193] on link "Meter Providers" at bounding box center [59, 197] width 79 height 18
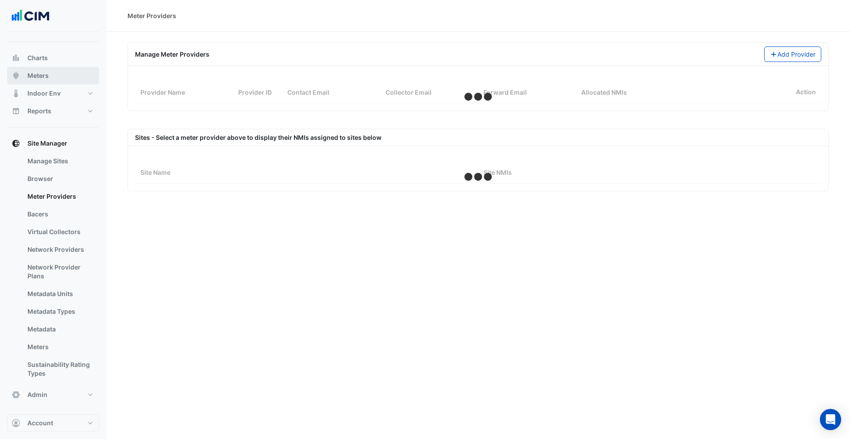
click at [38, 77] on span "Meters" at bounding box center [37, 75] width 21 height 9
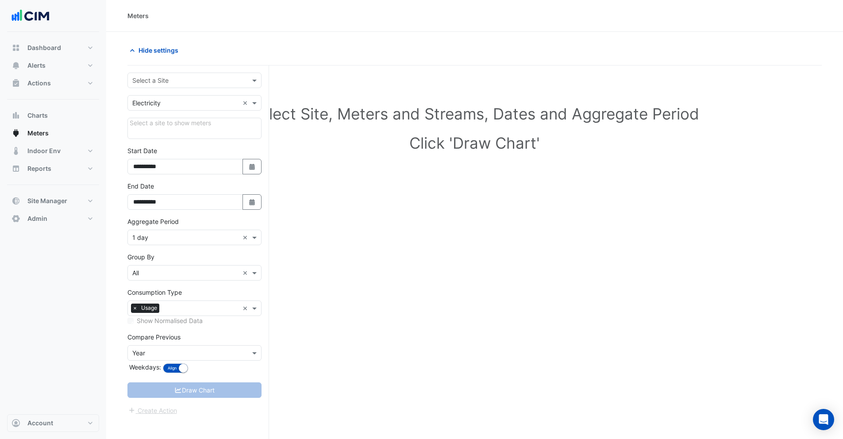
click at [172, 80] on input "text" at bounding box center [185, 80] width 107 height 9
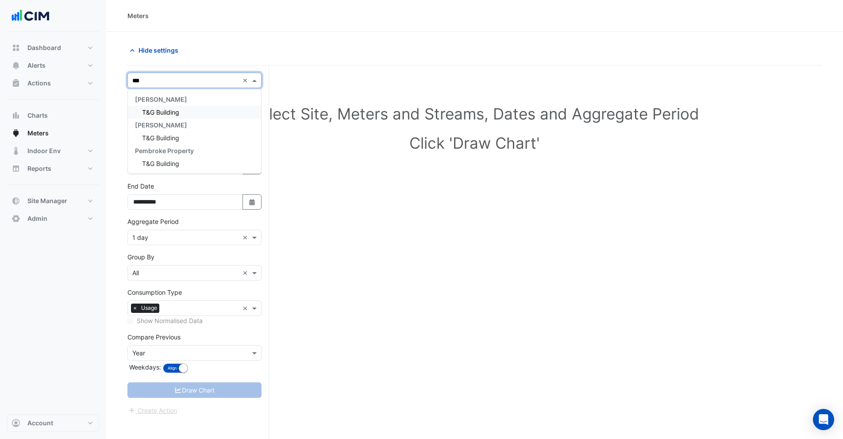
type input "***"
click at [168, 110] on span "T&G Building" at bounding box center [160, 112] width 37 height 8
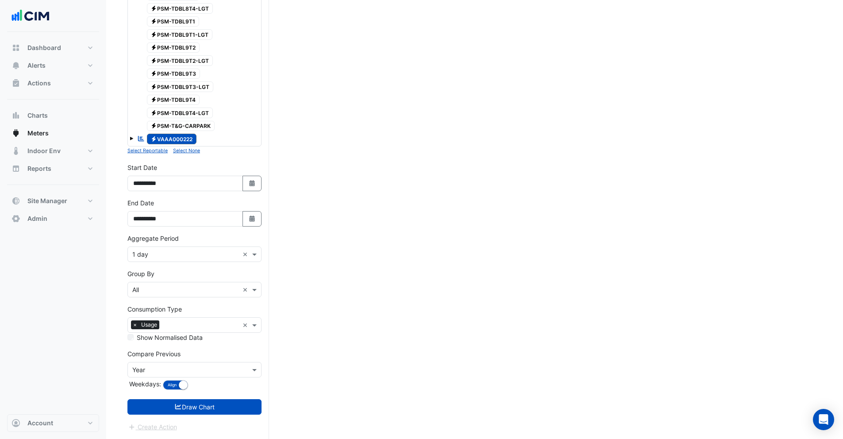
click at [184, 151] on small "Select None" at bounding box center [186, 151] width 27 height 6
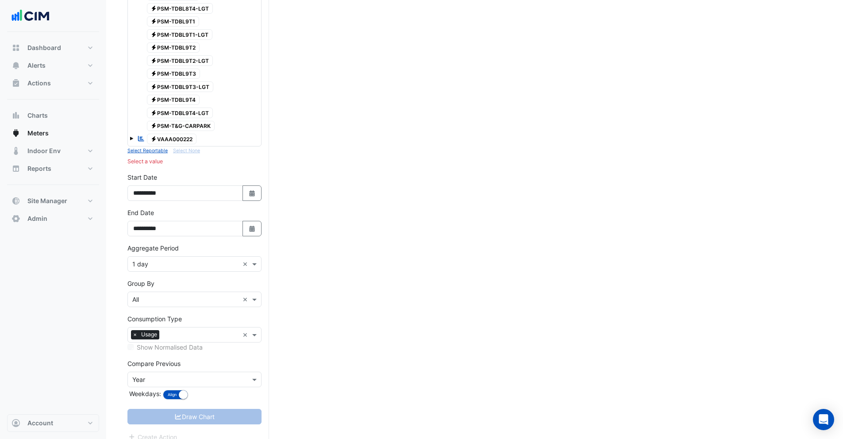
click at [182, 122] on span "Electricity PSM-T&G-CARPARK" at bounding box center [181, 126] width 68 height 11
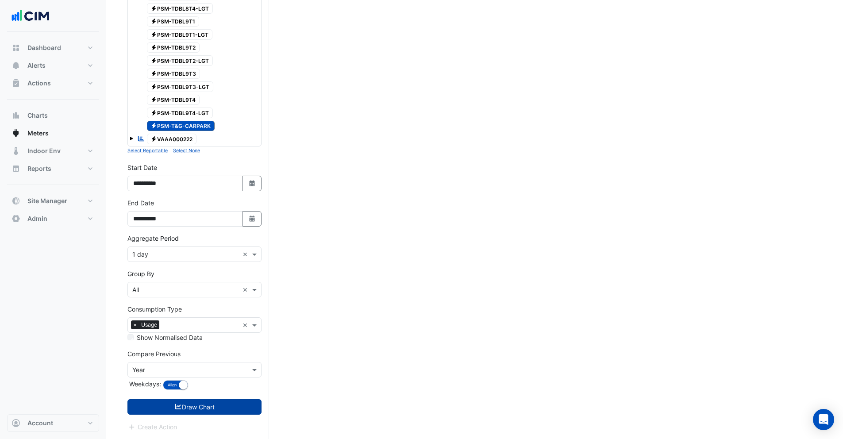
click at [188, 411] on button "Draw Chart" at bounding box center [195, 406] width 134 height 15
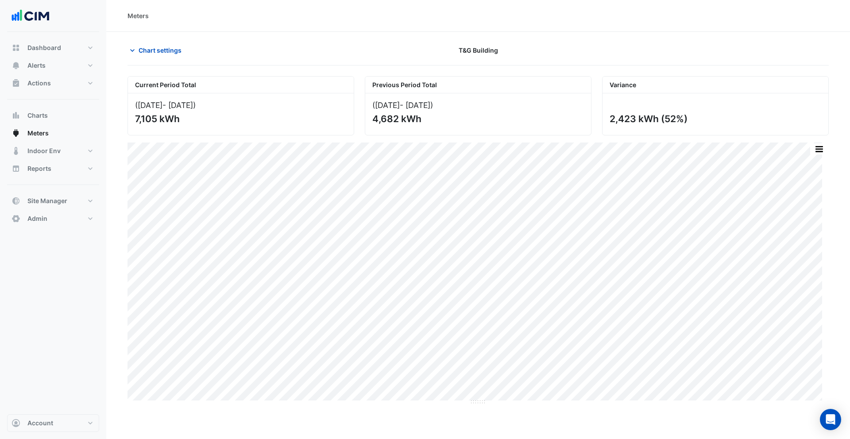
drag, startPoint x: 137, startPoint y: 120, endPoint x: 158, endPoint y: 120, distance: 21.3
click at [158, 120] on div "7,105 kWh" at bounding box center [240, 118] width 210 height 11
click at [141, 50] on span "Chart settings" at bounding box center [160, 50] width 43 height 9
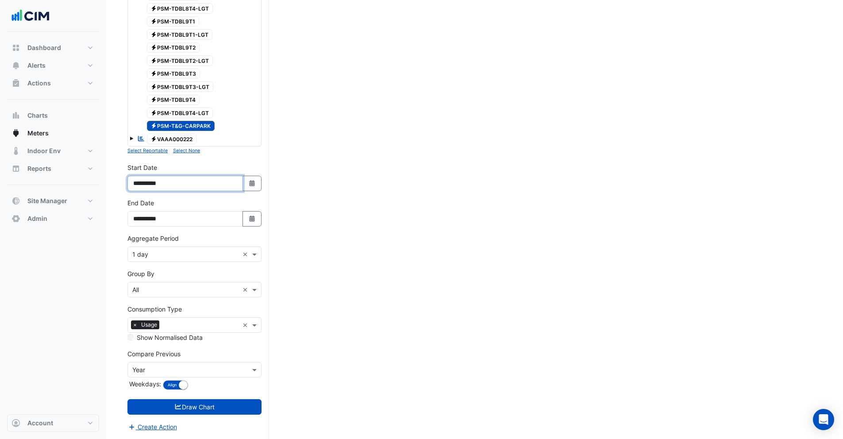
click at [147, 184] on input "**********" at bounding box center [186, 183] width 116 height 15
click at [156, 184] on input "**********" at bounding box center [186, 183] width 116 height 15
type input "**********"
click at [186, 410] on button "Draw Chart" at bounding box center [195, 406] width 134 height 15
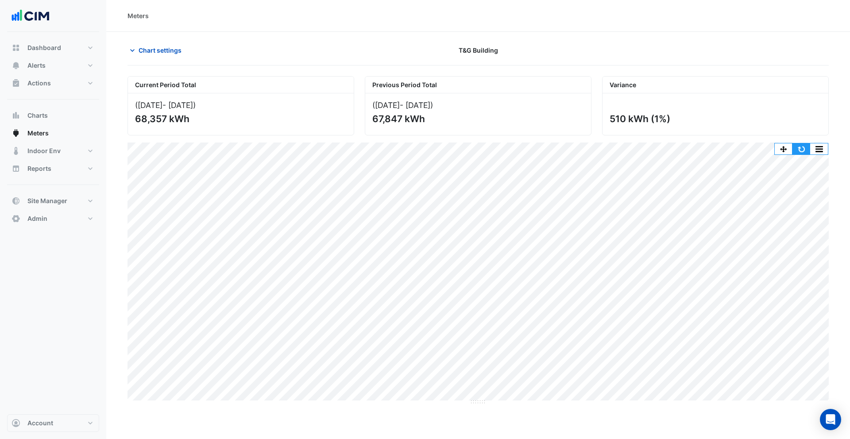
click at [804, 147] on button "button" at bounding box center [802, 148] width 18 height 11
click at [798, 150] on button "button" at bounding box center [802, 148] width 18 height 11
click at [802, 146] on button "button" at bounding box center [802, 148] width 18 height 11
drag, startPoint x: 135, startPoint y: 116, endPoint x: 164, endPoint y: 116, distance: 28.8
click at [164, 116] on div "68,357 kWh" at bounding box center [240, 118] width 210 height 11
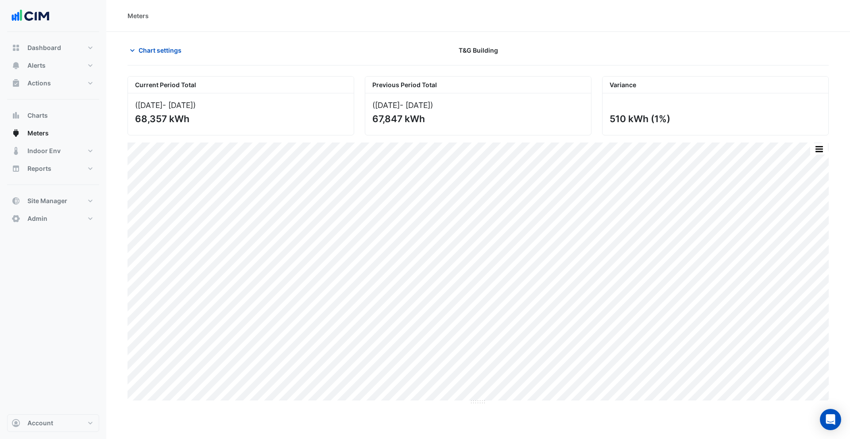
copy div "68,357"
click at [134, 47] on icon "button" at bounding box center [132, 50] width 9 height 9
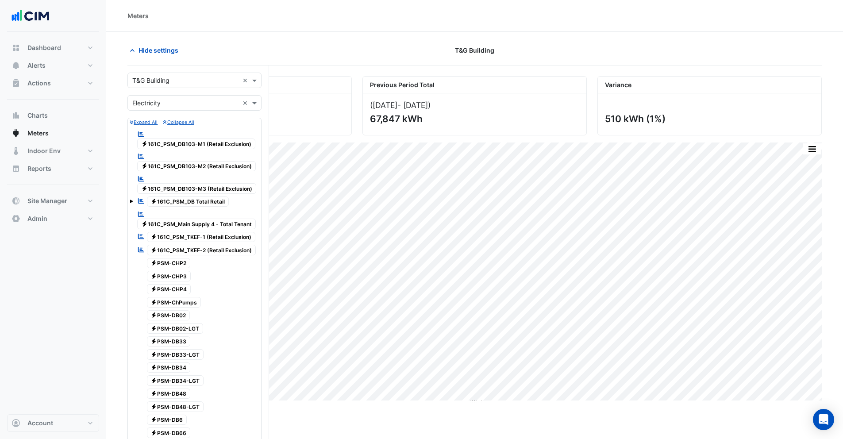
scroll to position [984, 0]
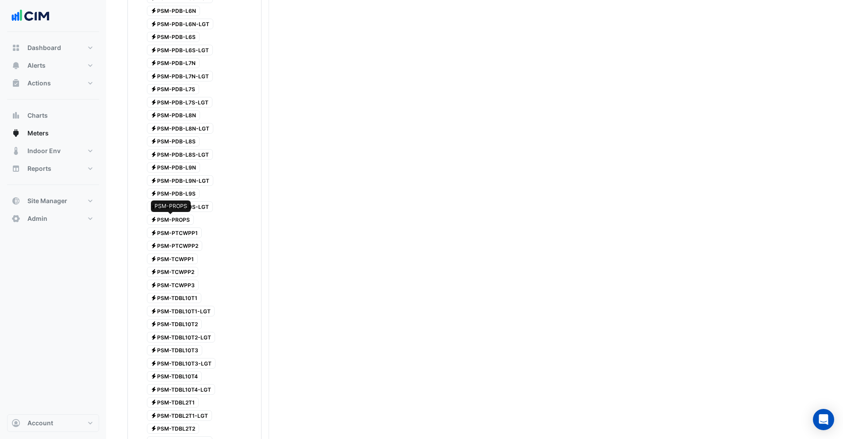
click at [170, 219] on span "Electricity PSM-PROPS" at bounding box center [170, 220] width 47 height 11
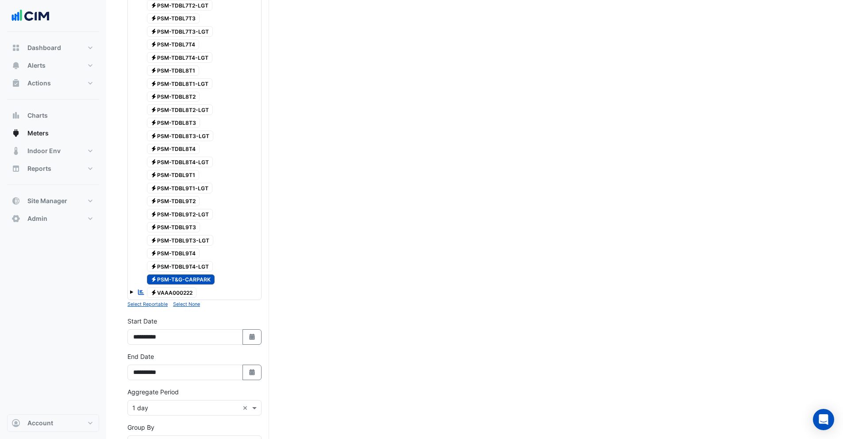
scroll to position [2096, 0]
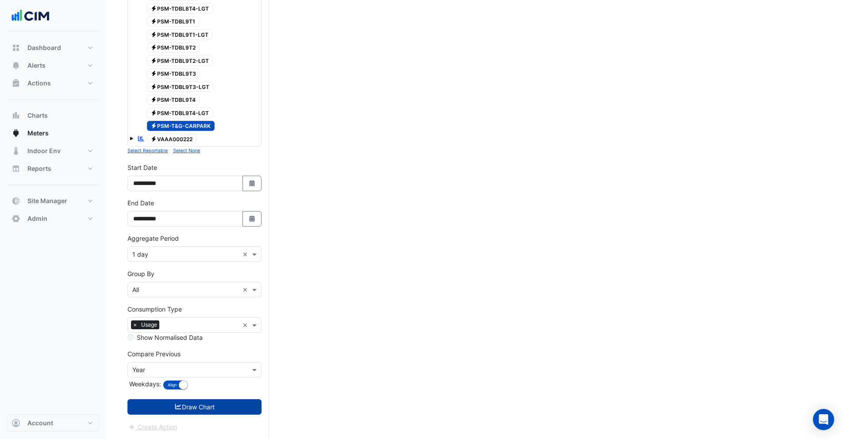
click at [197, 406] on button "Draw Chart" at bounding box center [195, 406] width 134 height 15
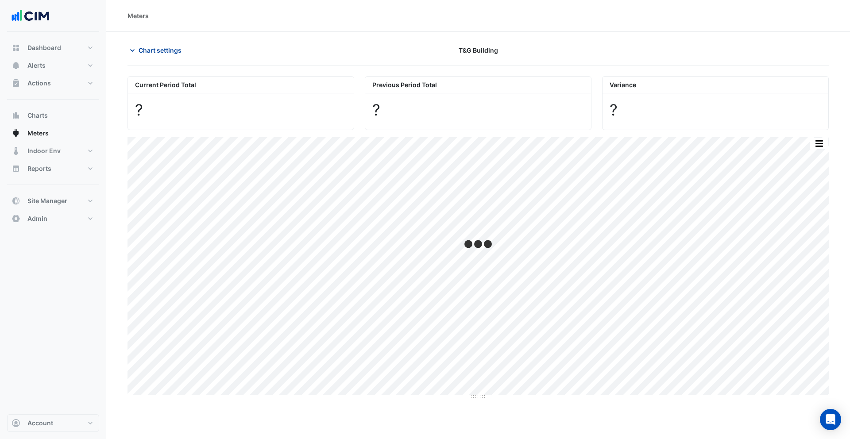
click at [159, 46] on span "Chart settings" at bounding box center [160, 50] width 43 height 9
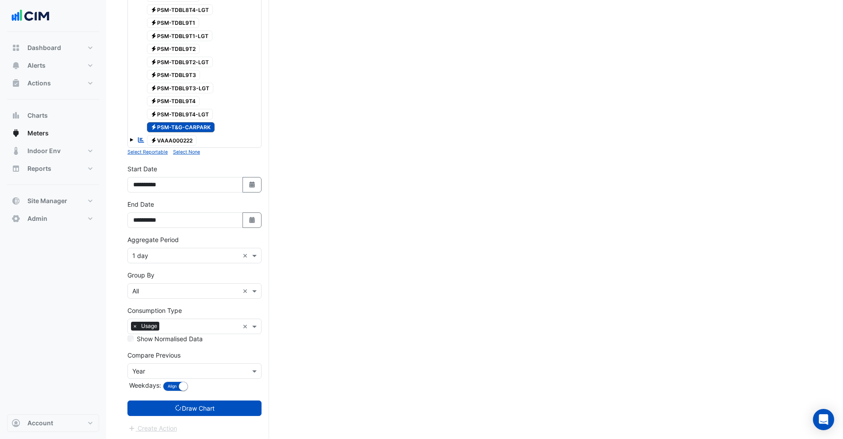
scroll to position [2096, 0]
click at [156, 288] on input "text" at bounding box center [185, 290] width 107 height 9
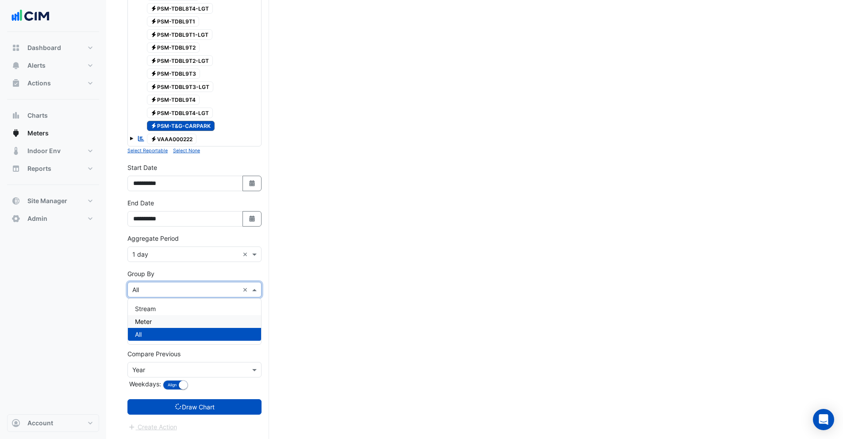
click at [154, 320] on div "Meter" at bounding box center [194, 321] width 133 height 13
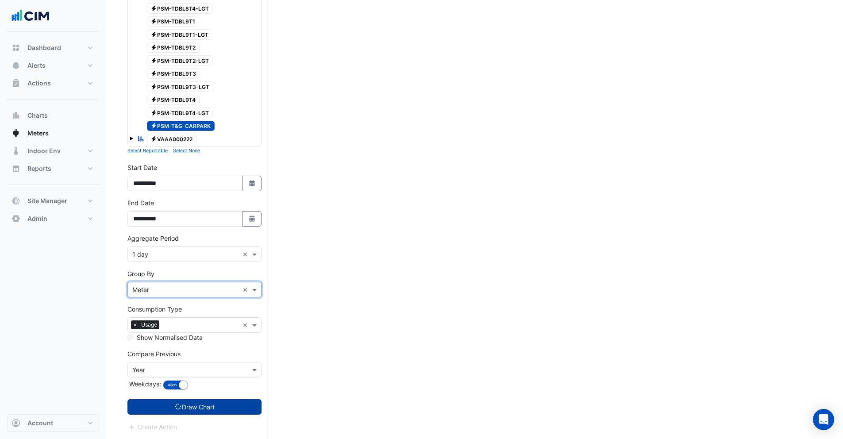
click at [182, 405] on button "Draw Chart" at bounding box center [195, 406] width 134 height 15
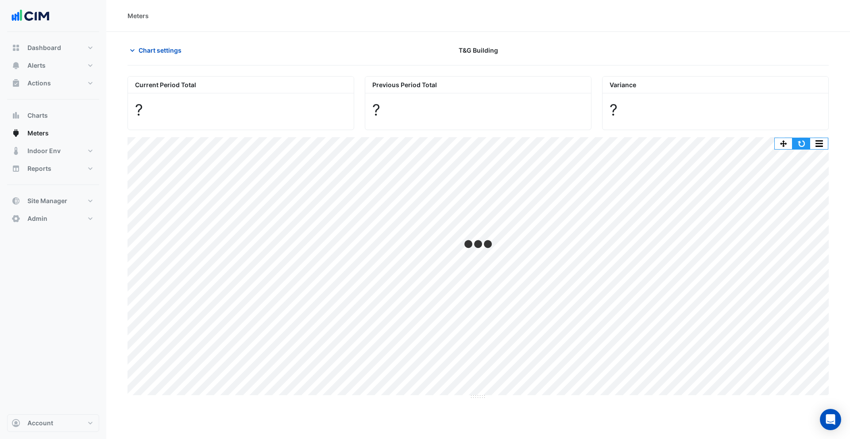
click at [800, 143] on button "button" at bounding box center [802, 143] width 18 height 11
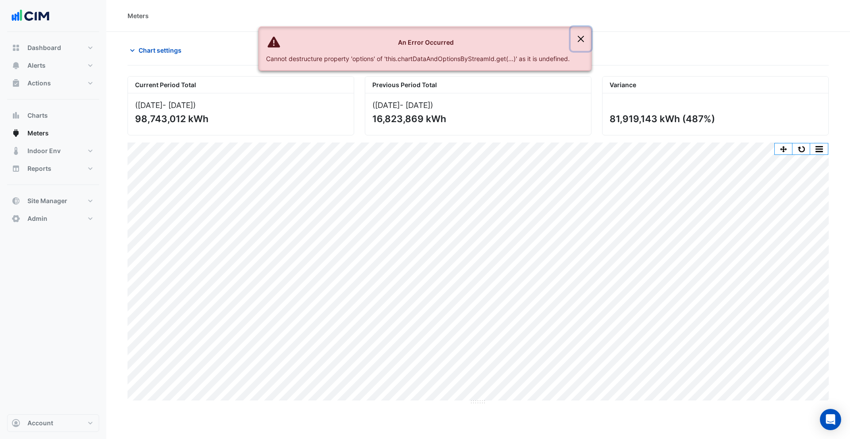
click at [581, 38] on button "Close" at bounding box center [581, 39] width 20 height 24
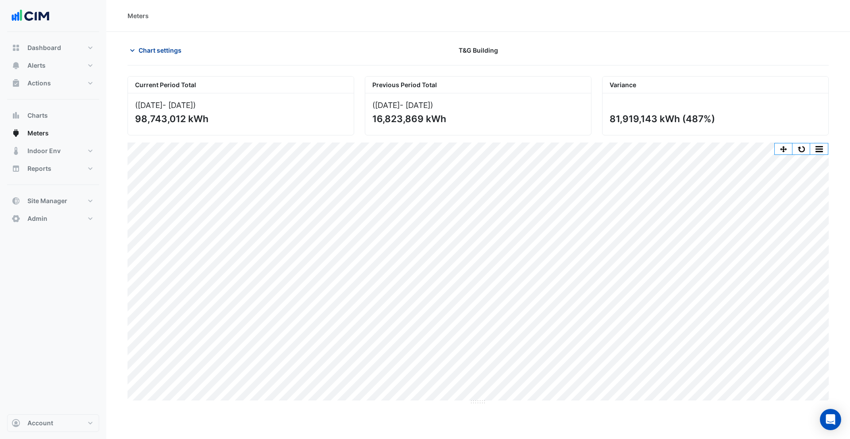
click at [132, 51] on icon "button" at bounding box center [132, 50] width 9 height 9
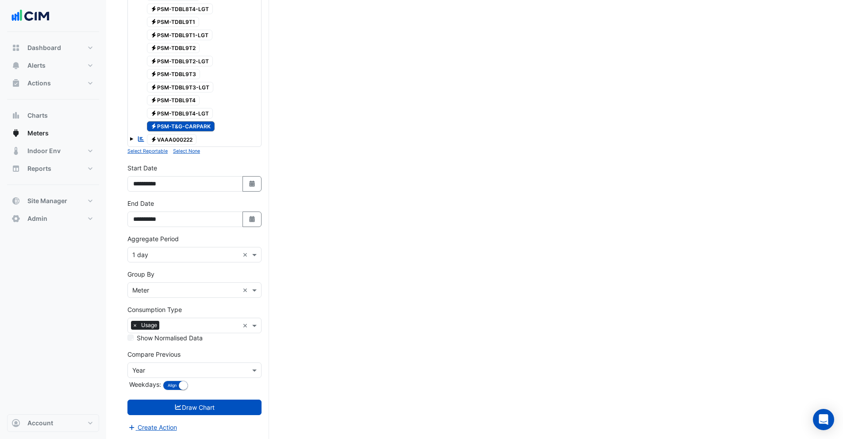
scroll to position [2096, 0]
click at [182, 122] on span "Electricity PSM-T&G-CARPARK" at bounding box center [181, 126] width 68 height 11
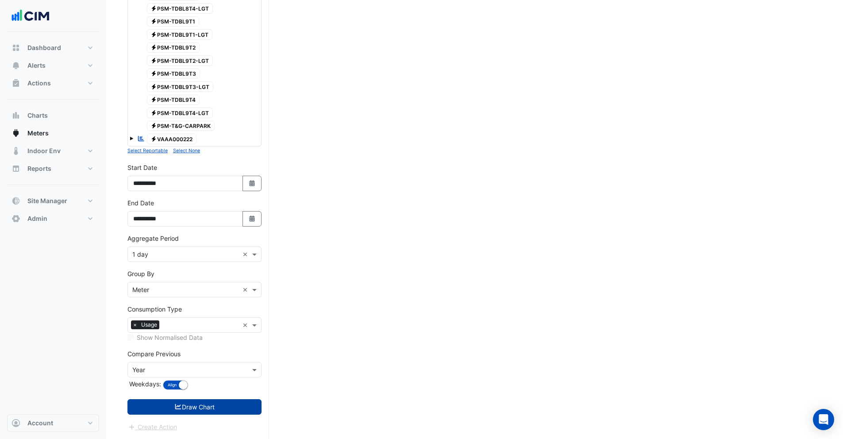
click at [199, 408] on button "Draw Chart" at bounding box center [195, 406] width 134 height 15
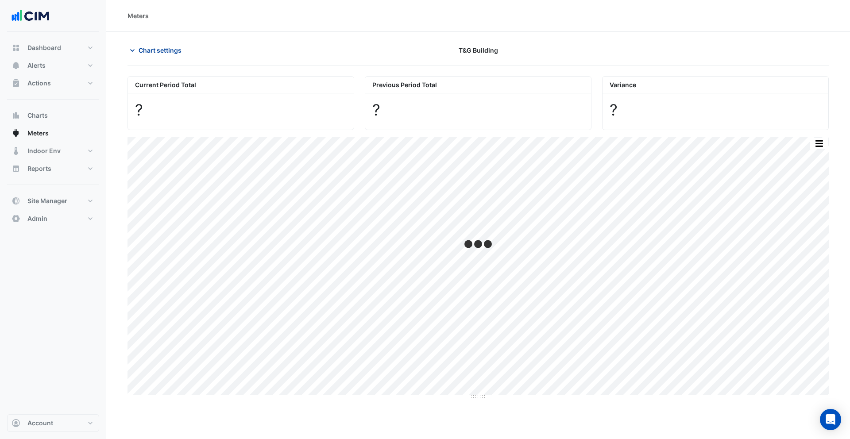
click at [145, 49] on span "Chart settings" at bounding box center [160, 50] width 43 height 9
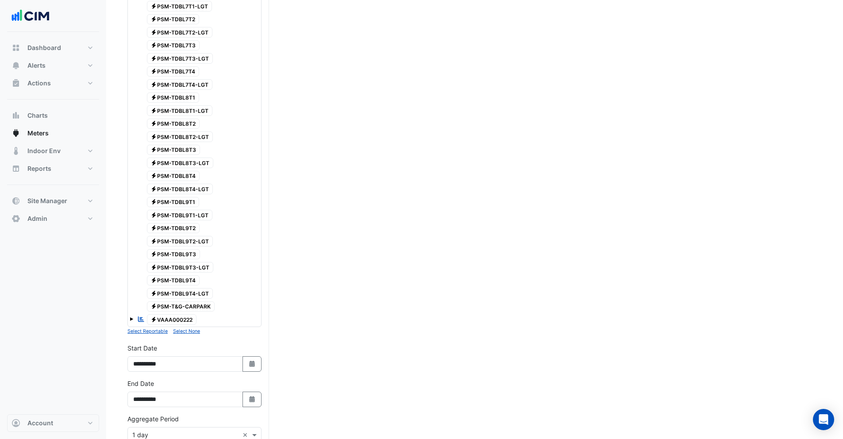
scroll to position [2096, 0]
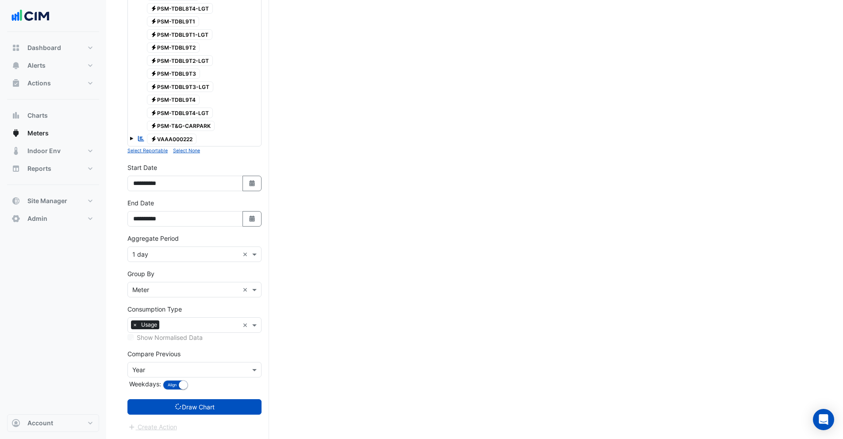
click at [157, 369] on input "text" at bounding box center [185, 370] width 107 height 9
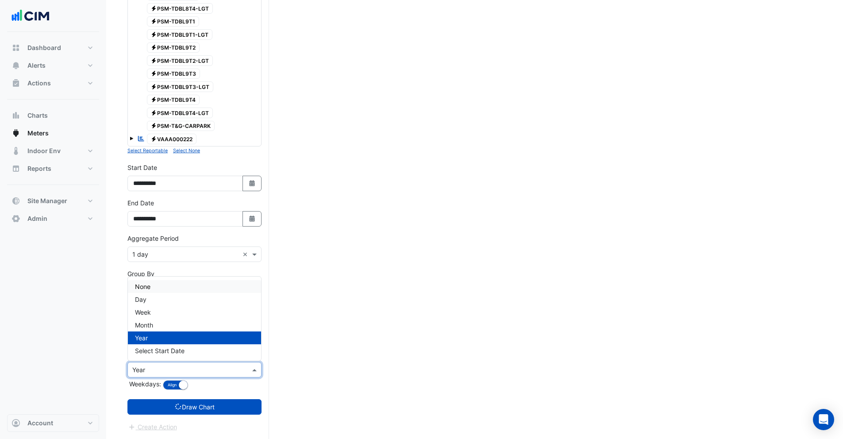
click at [143, 287] on span "None" at bounding box center [142, 287] width 15 height 8
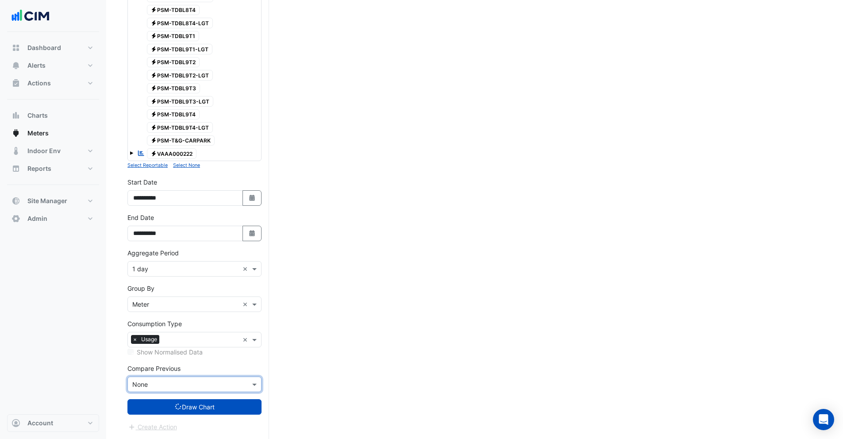
scroll to position [2082, 0]
click at [146, 200] on input "**********" at bounding box center [186, 197] width 116 height 15
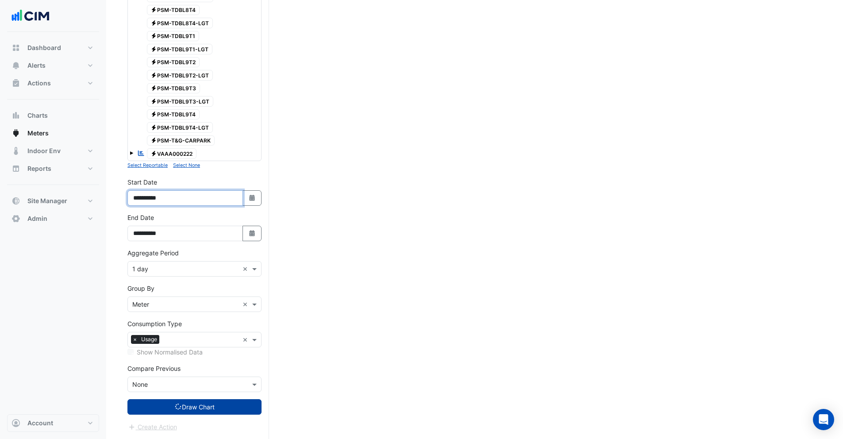
type input "**********"
click at [181, 410] on button "Draw Chart" at bounding box center [195, 406] width 134 height 15
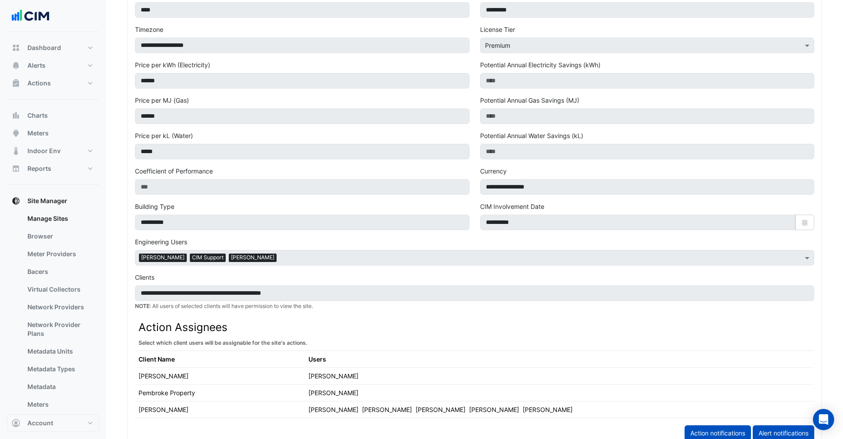
scroll to position [535, 0]
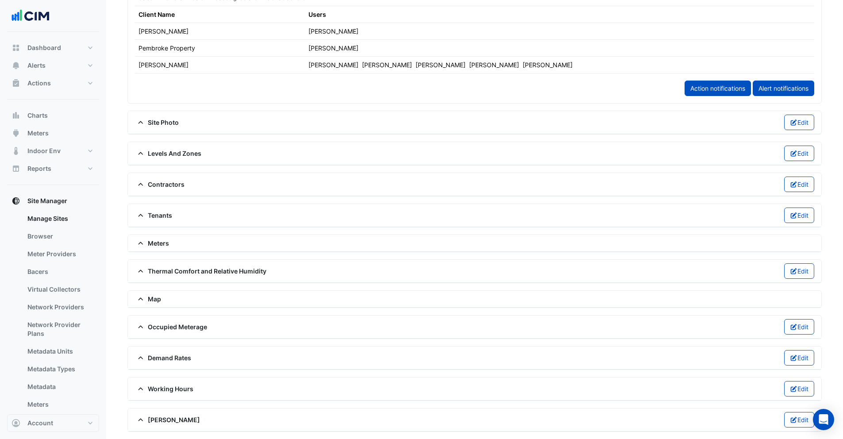
click at [163, 247] on span "Meters" at bounding box center [152, 243] width 34 height 9
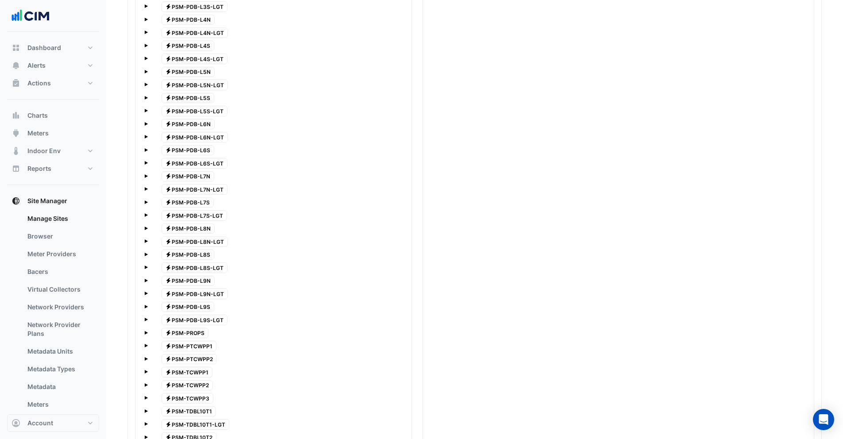
scroll to position [1572, 0]
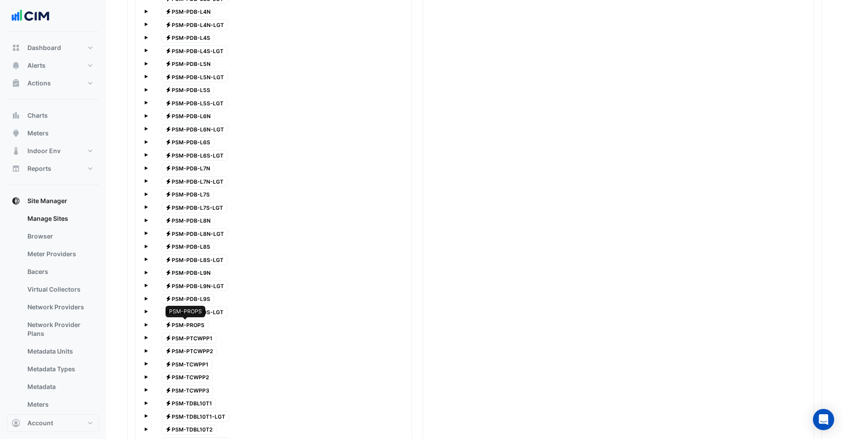
click at [198, 324] on span "Electricity PSM-PROPS" at bounding box center [185, 325] width 47 height 11
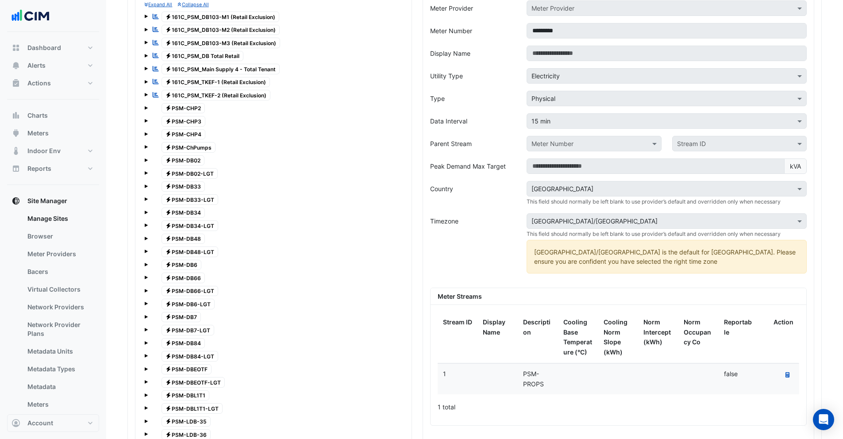
scroll to position [865, 0]
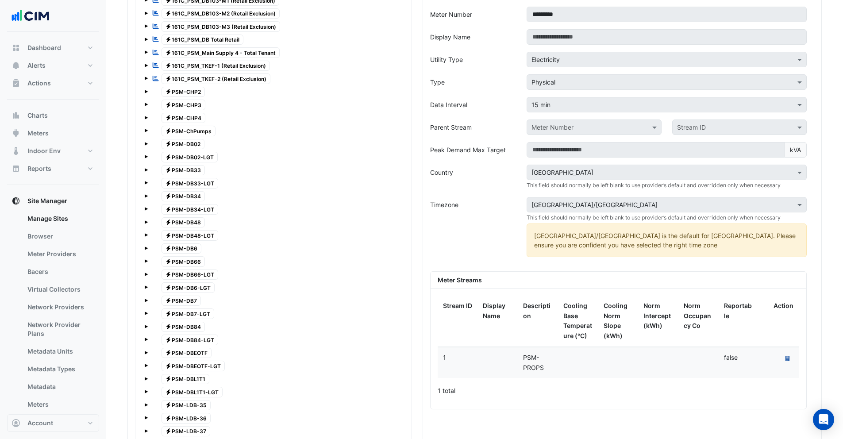
click at [786, 358] on icon at bounding box center [788, 358] width 4 height 5
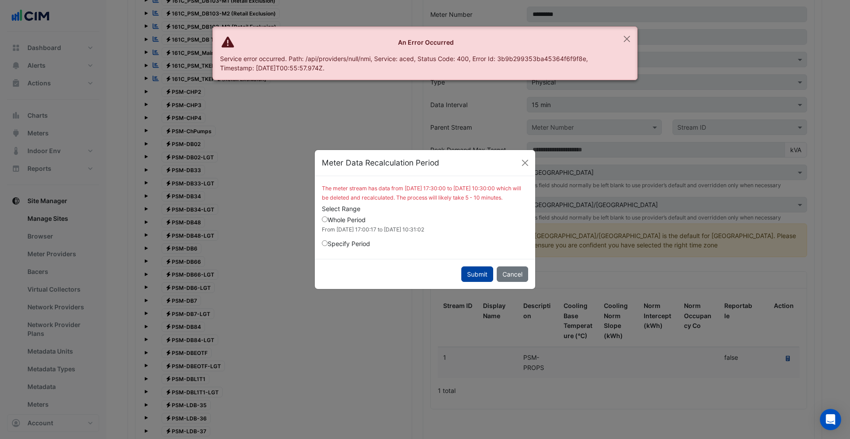
click at [472, 275] on button "Submit" at bounding box center [477, 274] width 32 height 15
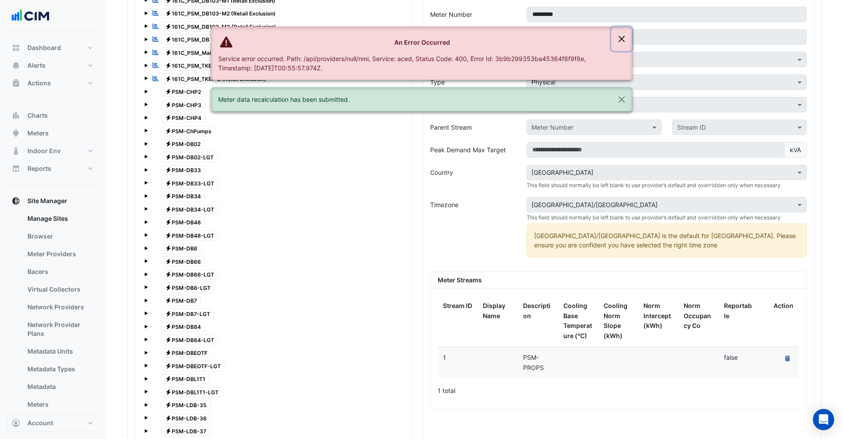
click at [626, 36] on button "Close" at bounding box center [622, 39] width 20 height 24
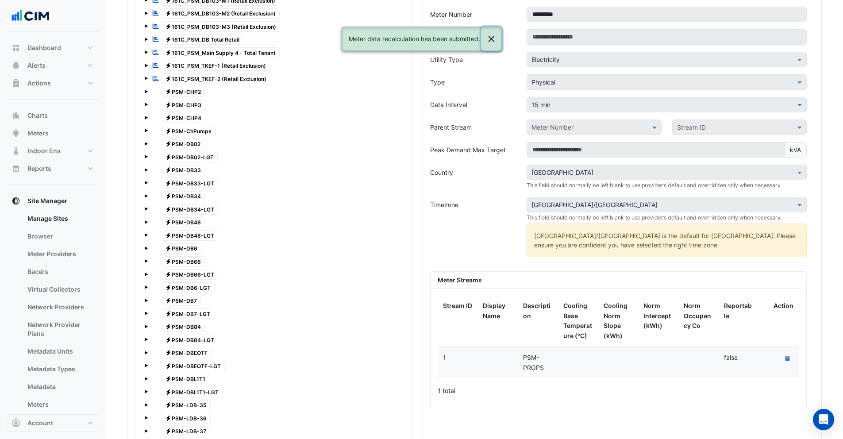
click at [491, 37] on button "Close" at bounding box center [491, 39] width 20 height 24
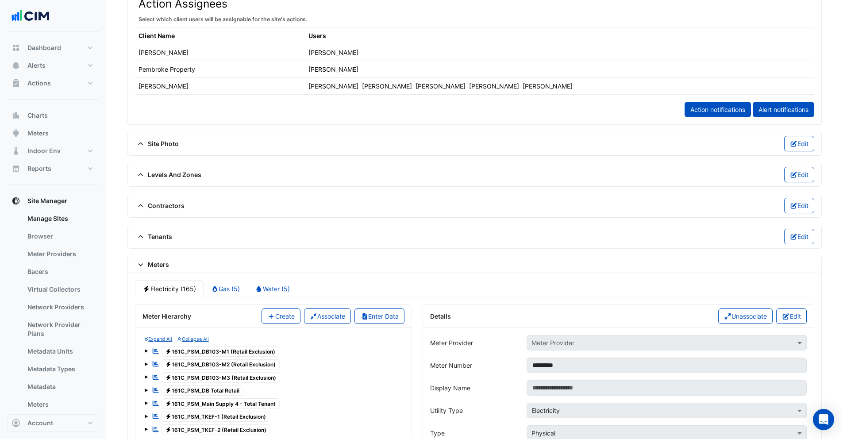
scroll to position [690, 0]
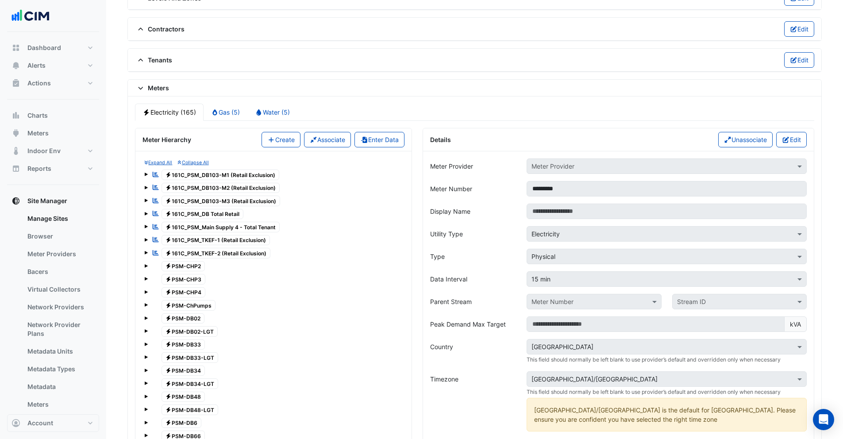
click at [186, 265] on span "Electricity PSM-CHP2" at bounding box center [184, 266] width 44 height 11
click at [186, 277] on span "Electricity PSM-CHP3" at bounding box center [184, 279] width 44 height 11
click at [186, 286] on div at bounding box center [273, 286] width 259 height 1
click at [187, 308] on span "Electricity PSM-ChPumps" at bounding box center [189, 305] width 54 height 11
click at [188, 315] on span "Electricity PSM-DB02" at bounding box center [183, 318] width 43 height 11
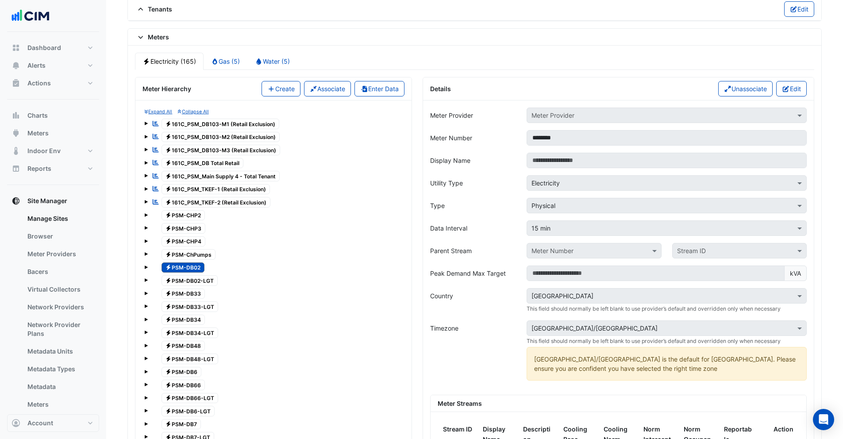
scroll to position [742, 0]
click at [198, 121] on span "Electricity 161C_PSM_DB103-M1 (Retail Exclusion)" at bounding box center [221, 123] width 118 height 11
click at [201, 135] on span "Electricity 161C_PSM_DB103-M2 (Retail Exclusion)" at bounding box center [221, 137] width 119 height 11
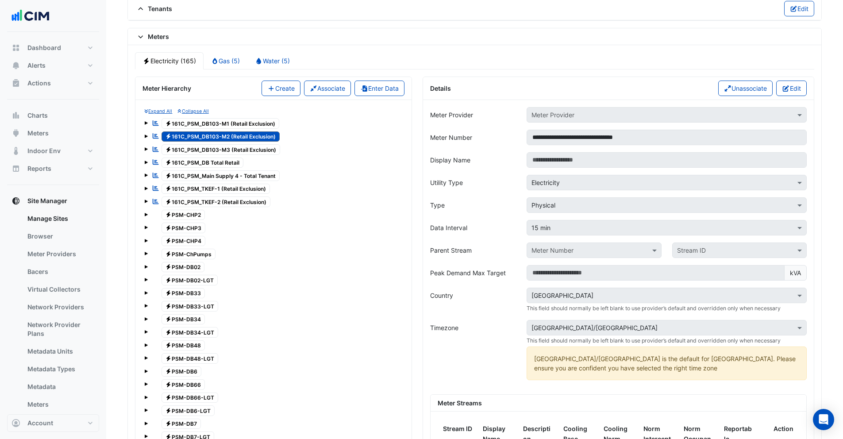
click at [201, 135] on span "Electricity 161C_PSM_DB103-M2 (Retail Exclusion)" at bounding box center [221, 137] width 119 height 11
click at [206, 145] on span "Electricity 161C_PSM_DB103-M3 (Retail Exclusion)" at bounding box center [221, 149] width 119 height 11
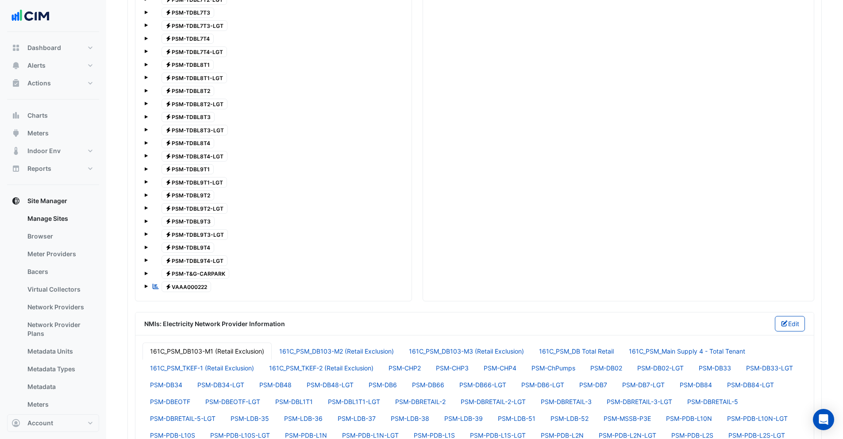
scroll to position [2642, 0]
click at [196, 289] on span "Electricity VAAA000222" at bounding box center [187, 286] width 50 height 11
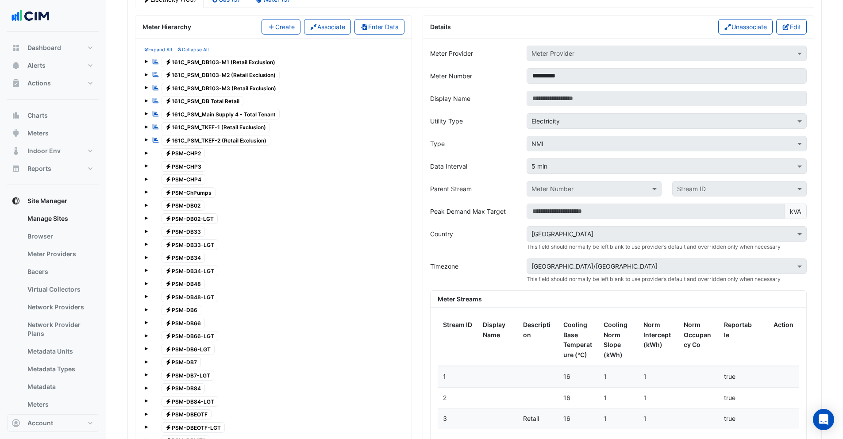
scroll to position [782, 0]
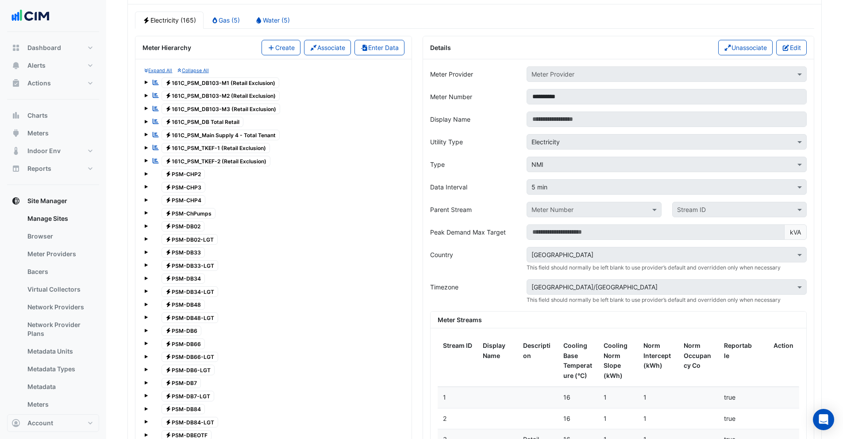
click at [173, 211] on span "Electricity PSM-ChPumps" at bounding box center [189, 213] width 54 height 11
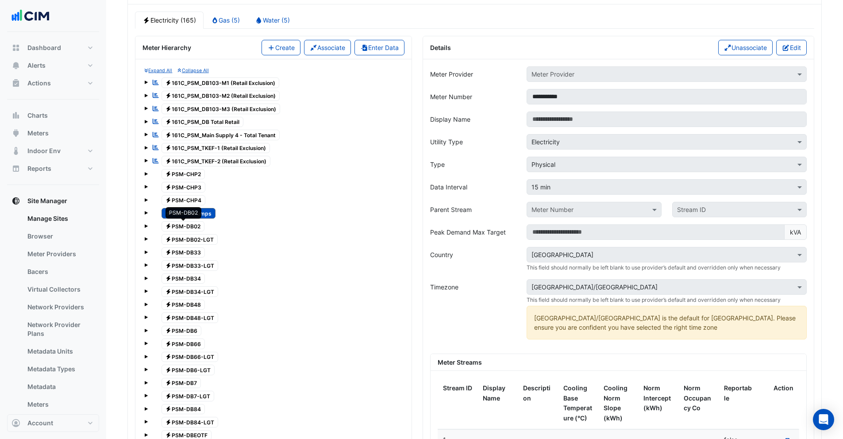
click at [186, 222] on span "Electricity PSM-DB02" at bounding box center [183, 226] width 43 height 11
click at [190, 240] on span "Electricity PSM-DB02-LGT" at bounding box center [190, 239] width 57 height 11
click at [277, 24] on link "Water (5)" at bounding box center [273, 20] width 50 height 17
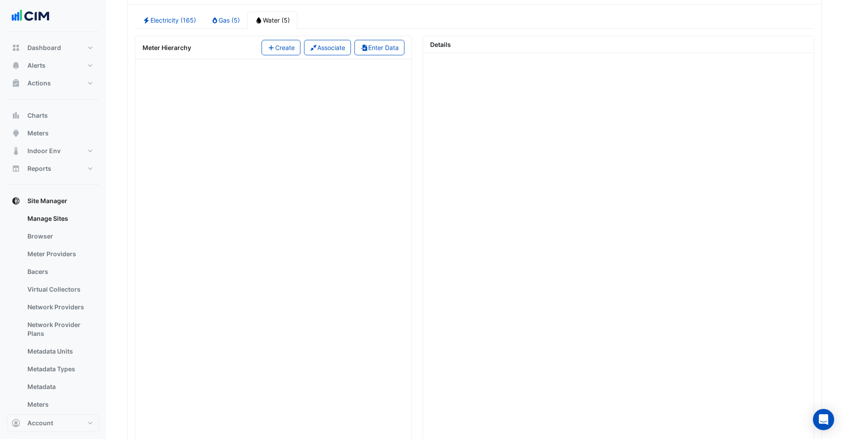
scroll to position [687, 0]
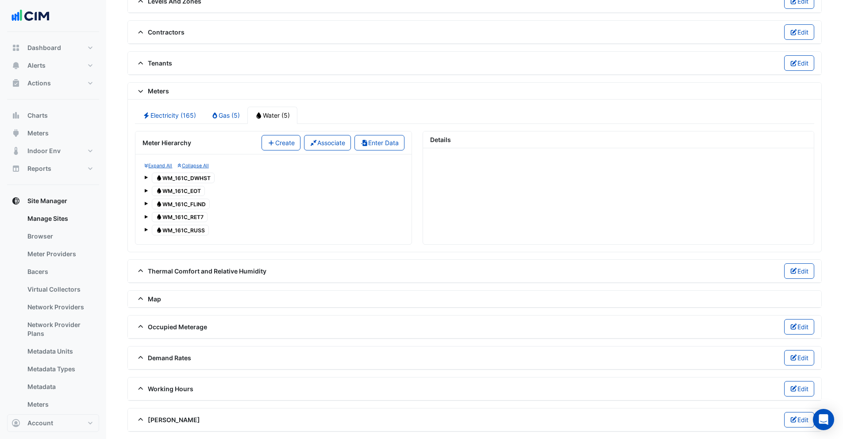
click at [188, 175] on span "Water WM_161C_DWHST" at bounding box center [183, 178] width 63 height 11
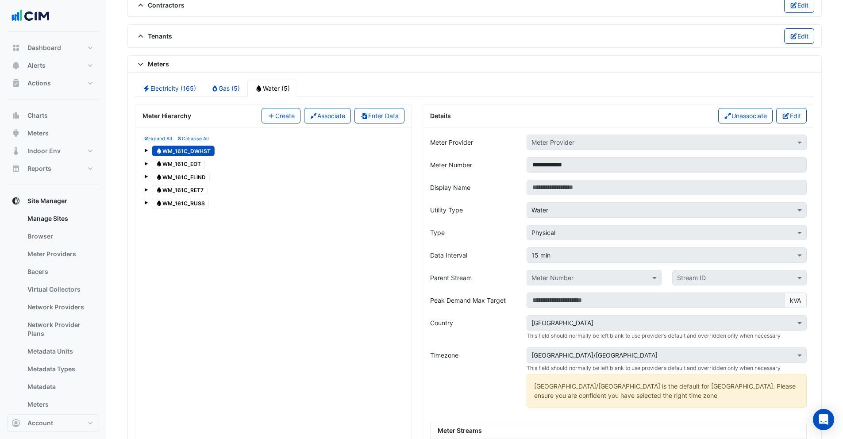
scroll to position [715, 0]
click at [170, 82] on link "Electricity (165)" at bounding box center [169, 87] width 69 height 17
type input "**********"
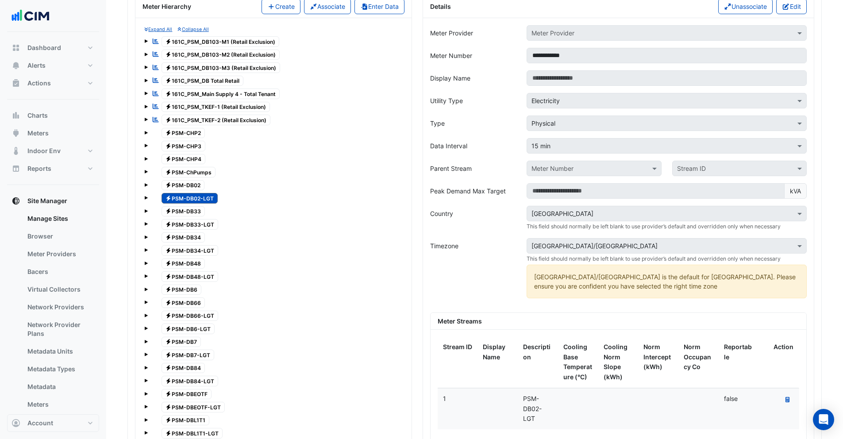
scroll to position [1001, 0]
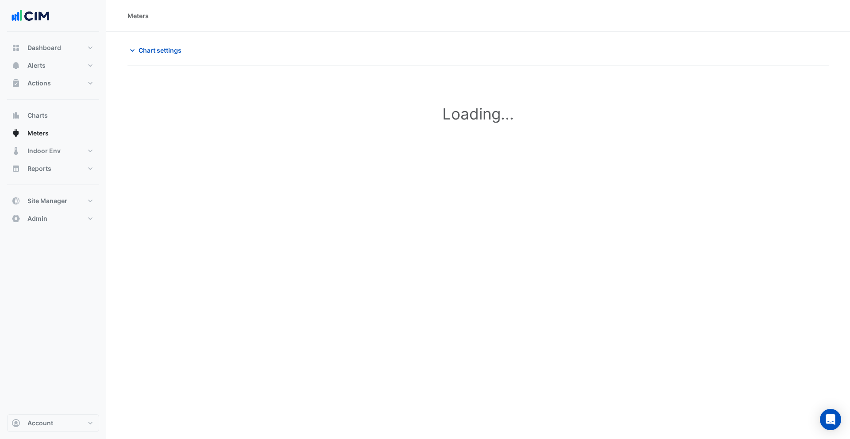
type input "**********"
click at [158, 50] on span "Chart settings" at bounding box center [160, 50] width 43 height 9
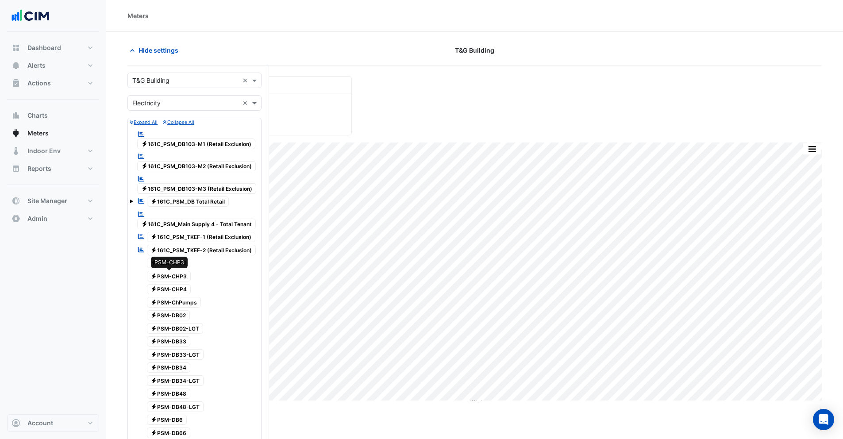
click at [166, 278] on span "Electricity PSM-CHP3" at bounding box center [169, 276] width 44 height 11
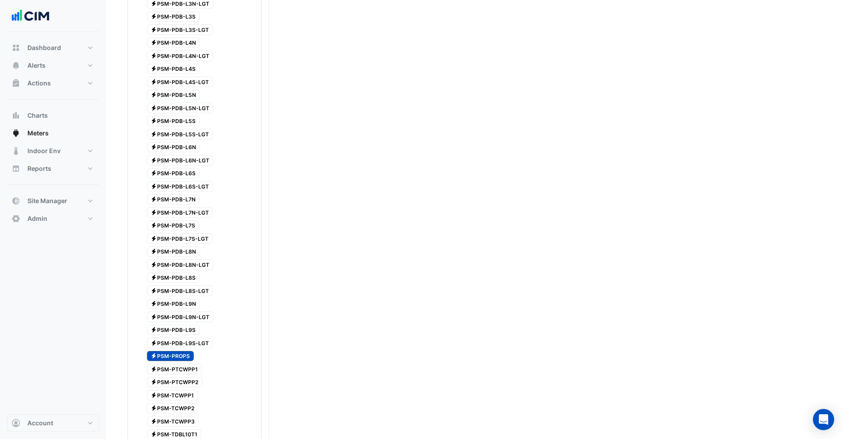
scroll to position [848, 0]
click at [175, 359] on span "Electricity PSM-PROPS" at bounding box center [170, 356] width 47 height 11
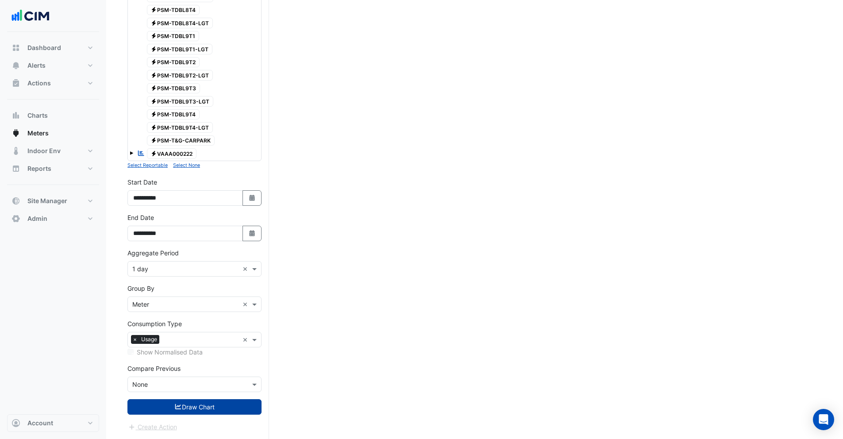
click at [187, 407] on button "Draw Chart" at bounding box center [195, 406] width 134 height 15
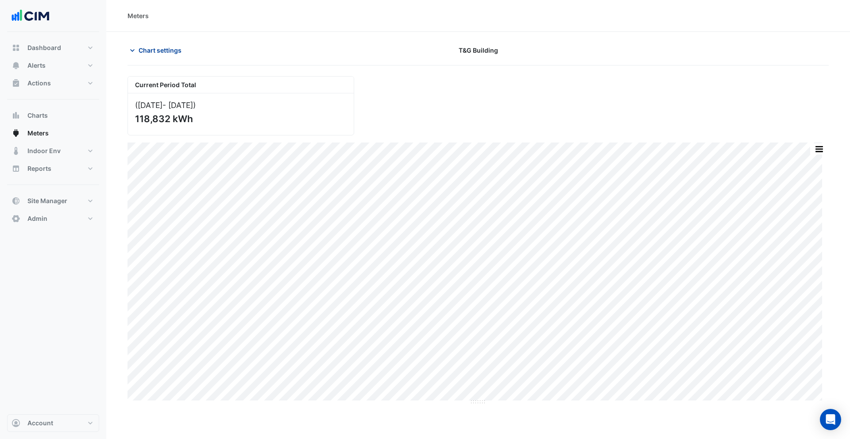
click at [149, 53] on span "Chart settings" at bounding box center [160, 50] width 43 height 9
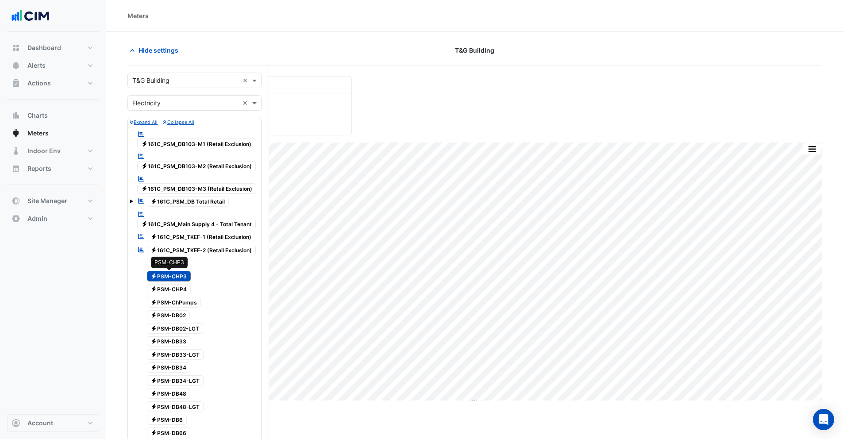
click at [160, 276] on span "Electricity PSM-CHP3" at bounding box center [169, 276] width 44 height 11
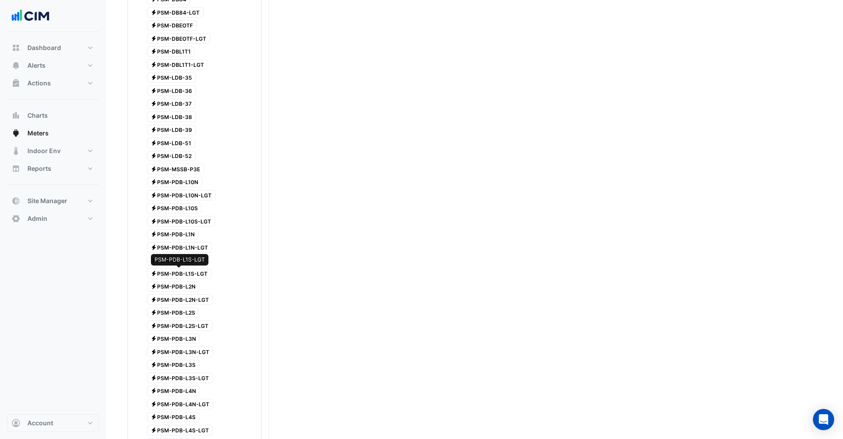
scroll to position [984, 0]
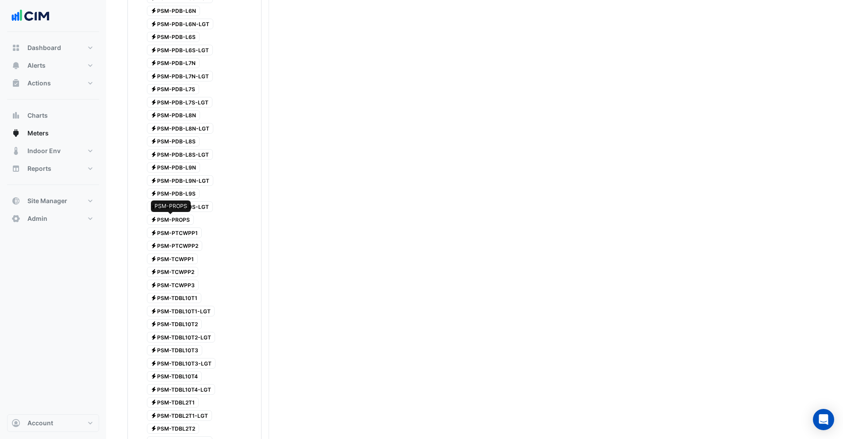
click at [166, 222] on span "Electricity PSM-PROPS" at bounding box center [170, 220] width 47 height 11
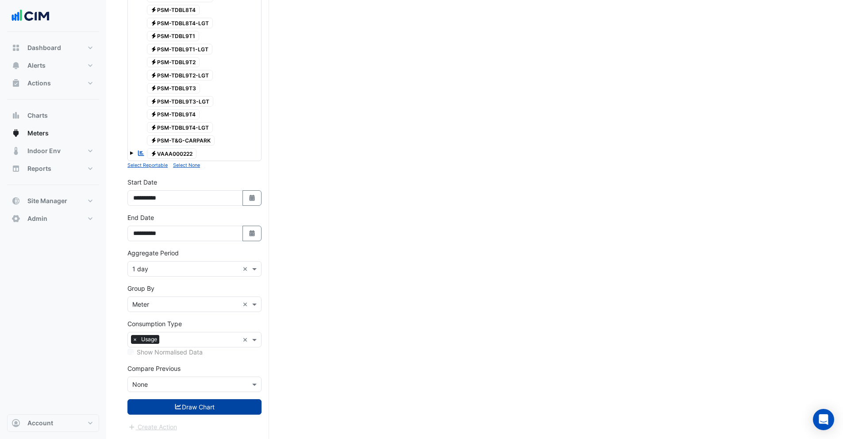
click at [206, 405] on button "Draw Chart" at bounding box center [195, 406] width 134 height 15
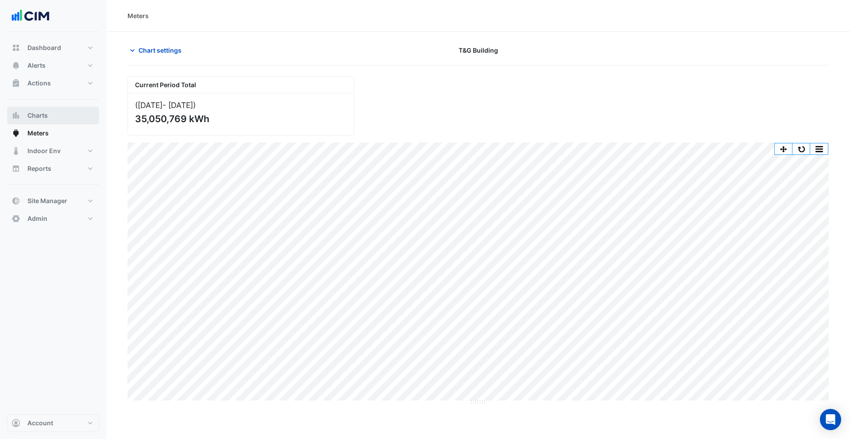
click at [36, 114] on span "Charts" at bounding box center [37, 115] width 20 height 9
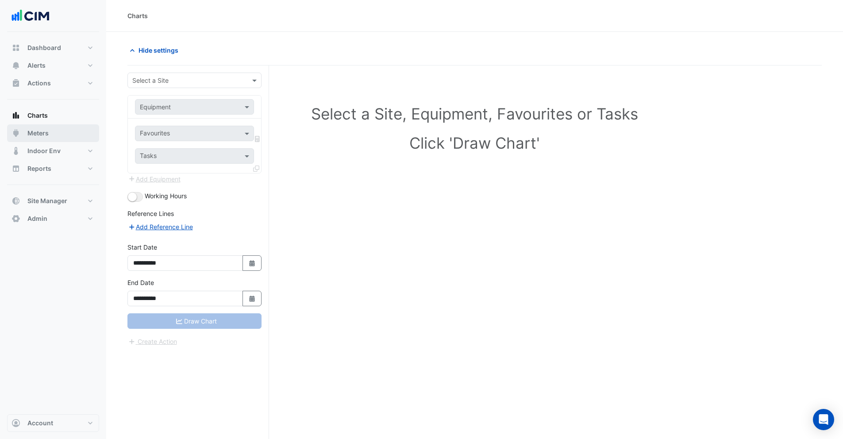
click at [45, 129] on span "Meters" at bounding box center [37, 133] width 21 height 9
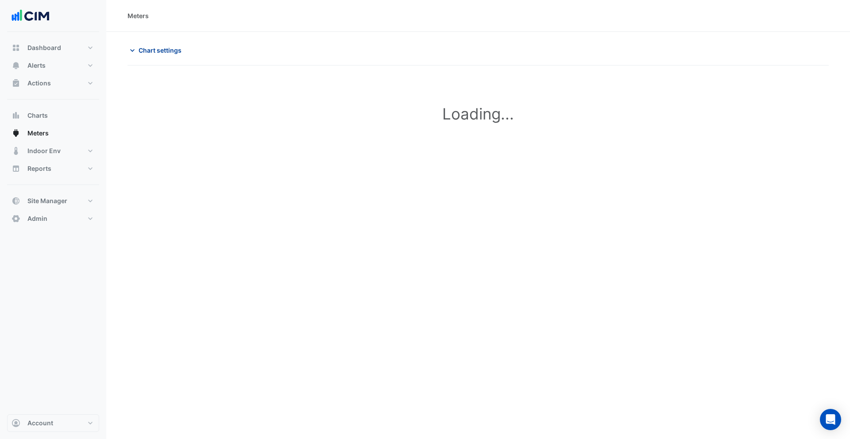
type input "**********"
click at [144, 50] on span "Chart settings" at bounding box center [160, 50] width 43 height 9
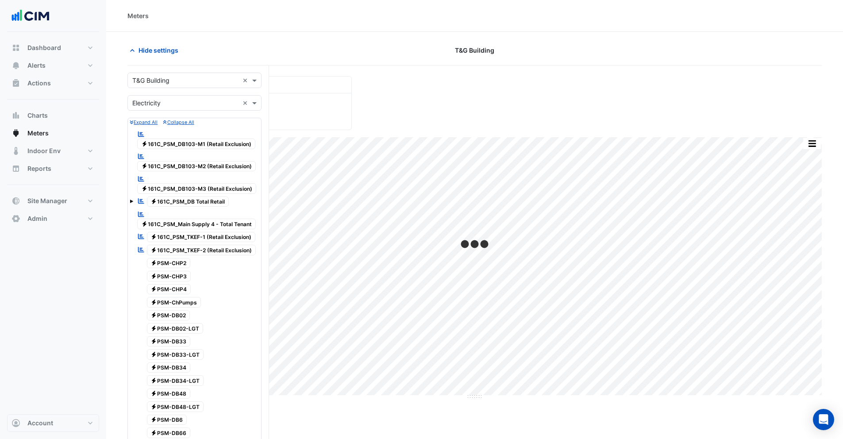
click at [152, 82] on input "text" at bounding box center [185, 80] width 107 height 9
type input "*******"
click at [160, 112] on span "[STREET_ADDRESS]" at bounding box center [171, 112] width 58 height 8
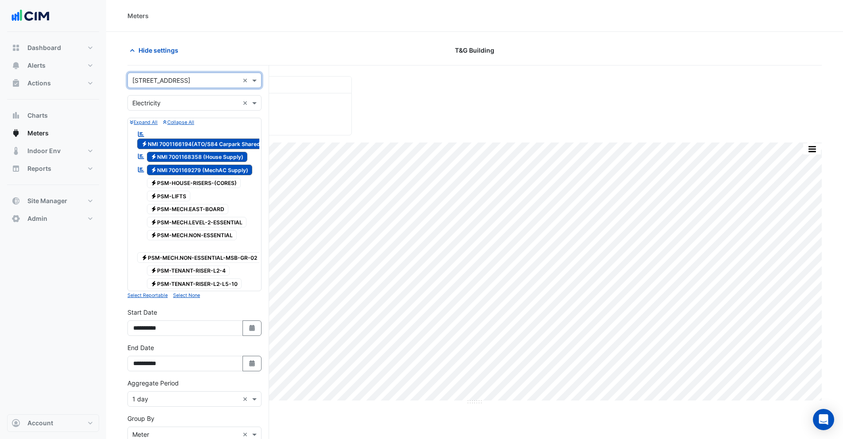
click at [152, 101] on input "text" at bounding box center [185, 103] width 107 height 9
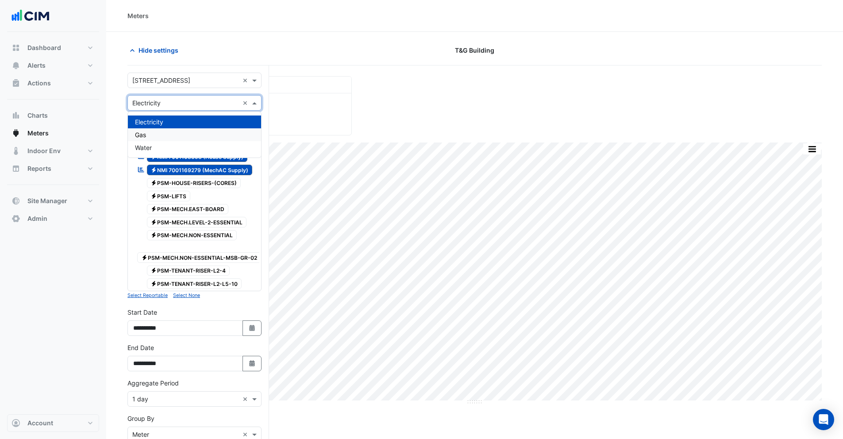
click at [148, 137] on div "Gas" at bounding box center [194, 134] width 133 height 13
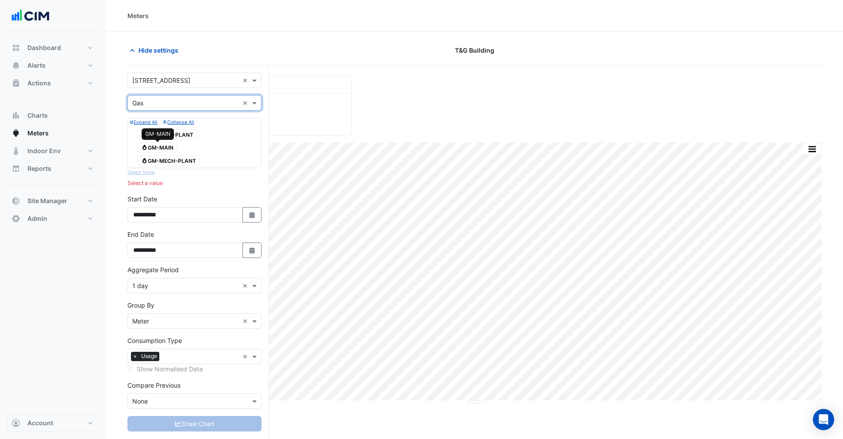
click at [166, 149] on span "Gas GM-MAIN" at bounding box center [157, 148] width 40 height 11
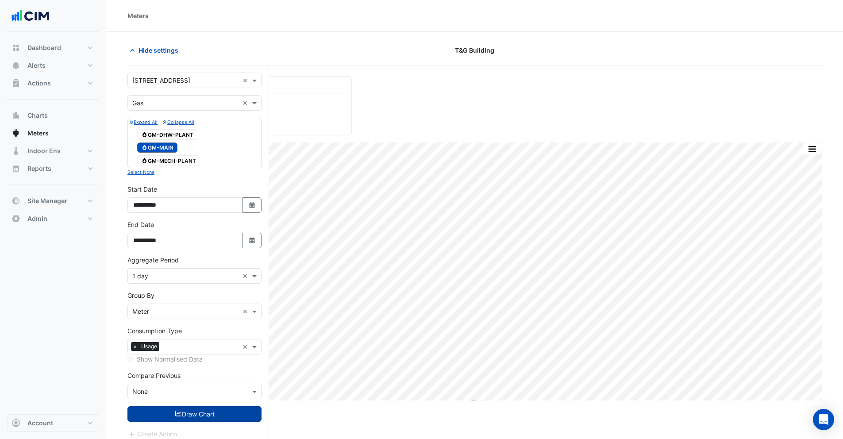
click at [188, 414] on button "Draw Chart" at bounding box center [195, 413] width 134 height 15
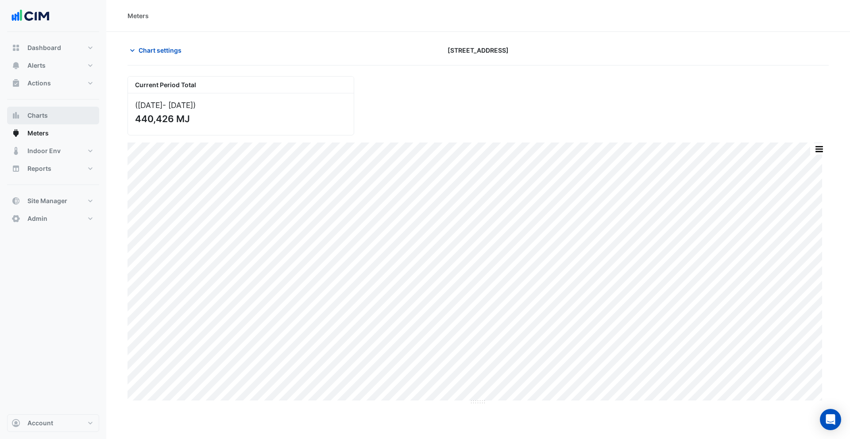
click at [42, 115] on span "Charts" at bounding box center [37, 115] width 20 height 9
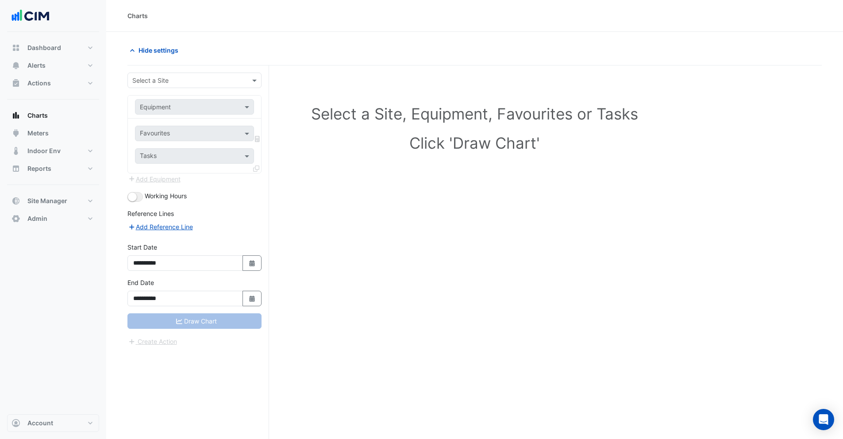
click at [151, 81] on input "text" at bounding box center [185, 80] width 107 height 9
type input "*******"
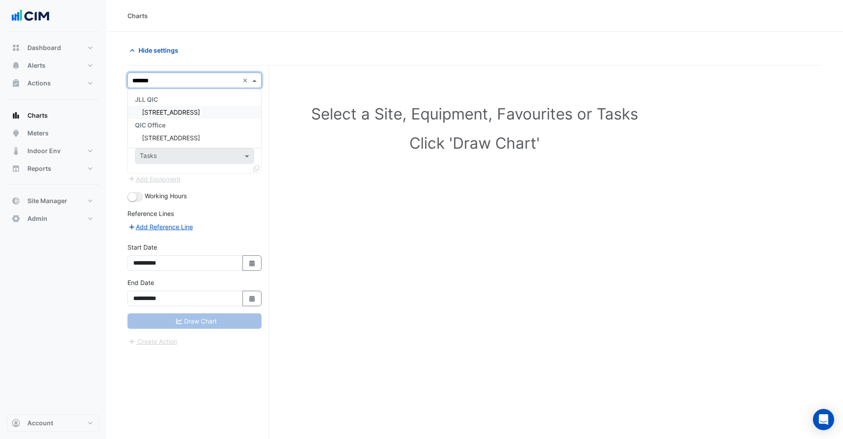
click at [160, 112] on span "[STREET_ADDRESS]" at bounding box center [171, 112] width 58 height 8
click at [158, 107] on input "text" at bounding box center [186, 107] width 92 height 9
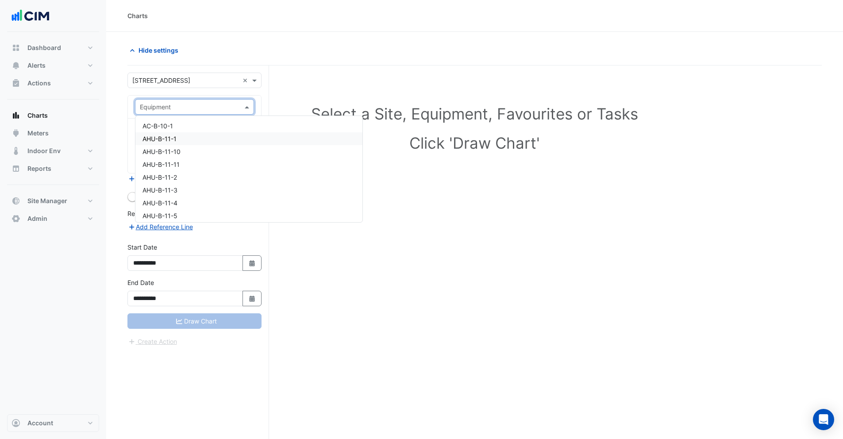
click at [165, 140] on span "AHU-B-11-1" at bounding box center [160, 139] width 34 height 8
click at [164, 134] on input "text" at bounding box center [184, 134] width 89 height 9
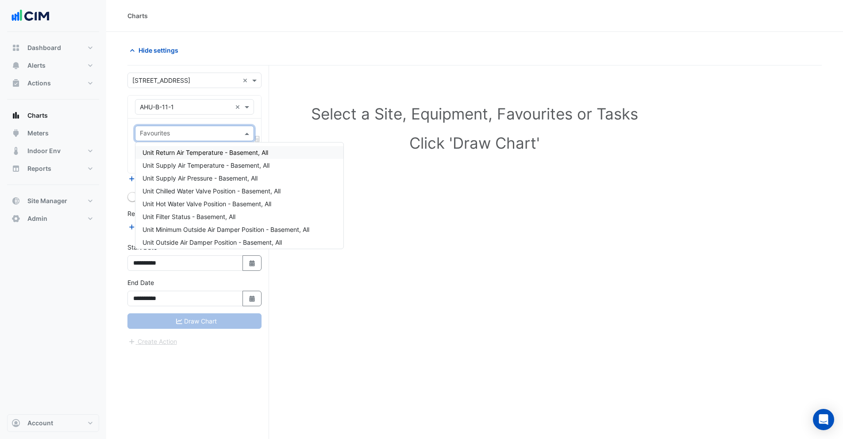
click at [165, 155] on span "Unit Return Air Temperature - Basement, All" at bounding box center [206, 153] width 126 height 8
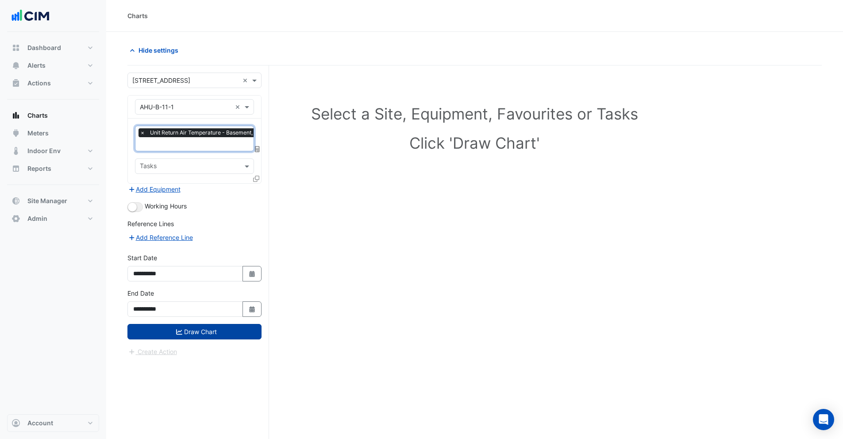
click at [187, 332] on button "Draw Chart" at bounding box center [195, 331] width 134 height 15
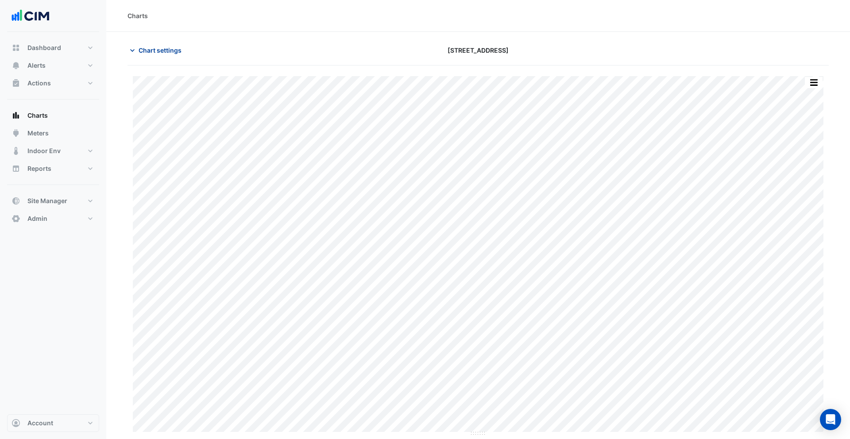
click at [160, 50] on span "Chart settings" at bounding box center [160, 50] width 43 height 9
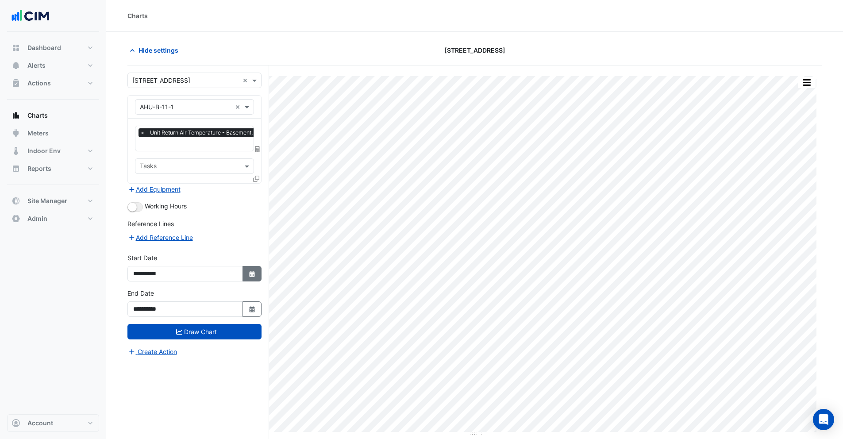
click at [248, 278] on button "Select Date" at bounding box center [252, 273] width 19 height 15
select select "*"
select select "****"
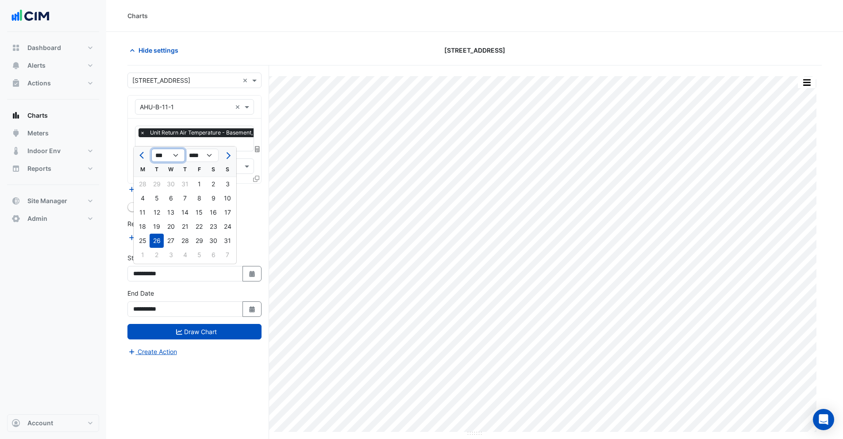
click at [162, 160] on select "*** *** *** *** *** *** *** *** ***" at bounding box center [168, 155] width 34 height 13
select select "*"
click at [151, 149] on select "*** *** *** *** *** *** *** *** ***" at bounding box center [168, 155] width 34 height 13
click at [160, 188] on div "1" at bounding box center [157, 184] width 14 height 14
type input "**********"
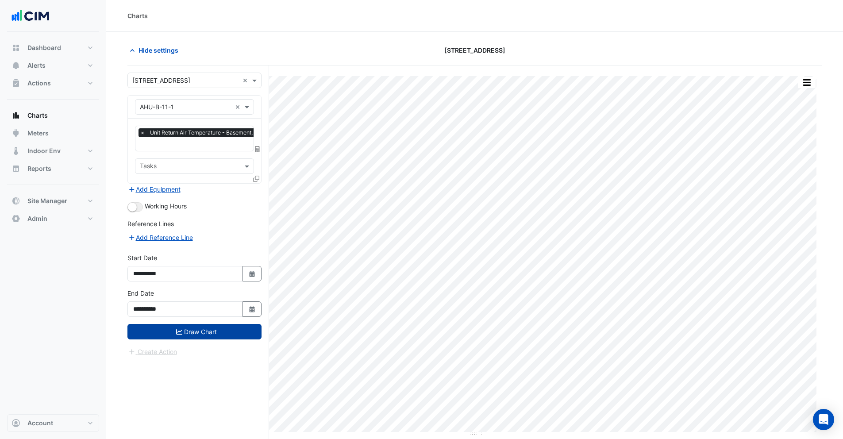
click at [166, 333] on button "Draw Chart" at bounding box center [195, 331] width 134 height 15
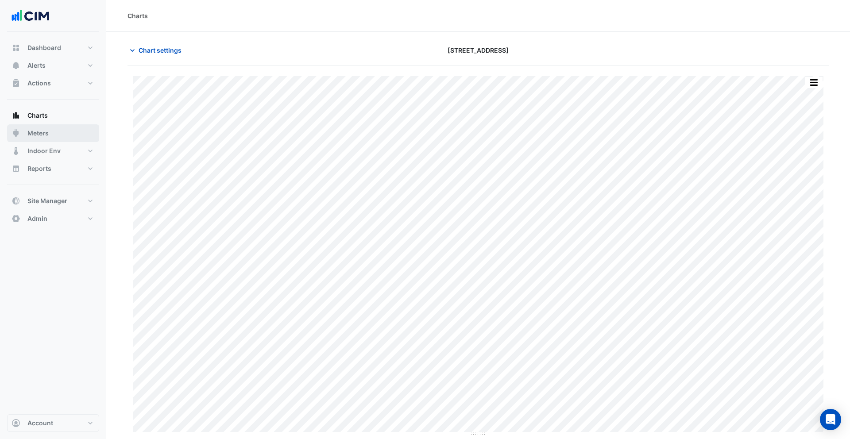
click at [41, 129] on span "Meters" at bounding box center [37, 133] width 21 height 9
type input "**********"
click at [150, 50] on span "Chart settings" at bounding box center [160, 50] width 43 height 9
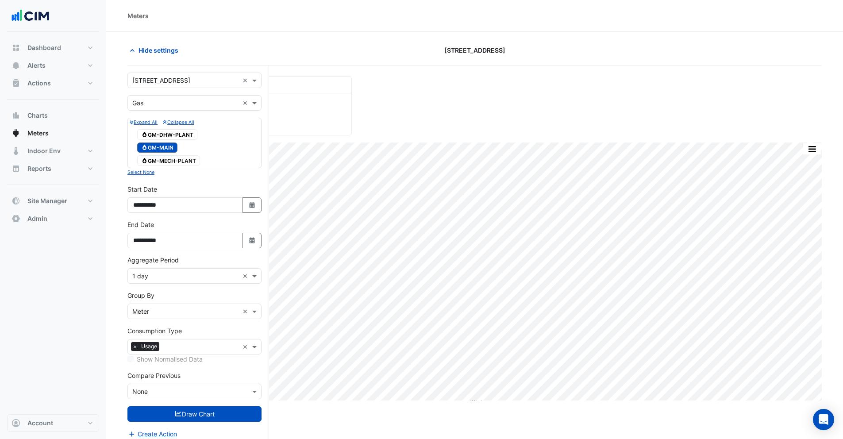
click at [150, 103] on input "text" at bounding box center [185, 103] width 107 height 9
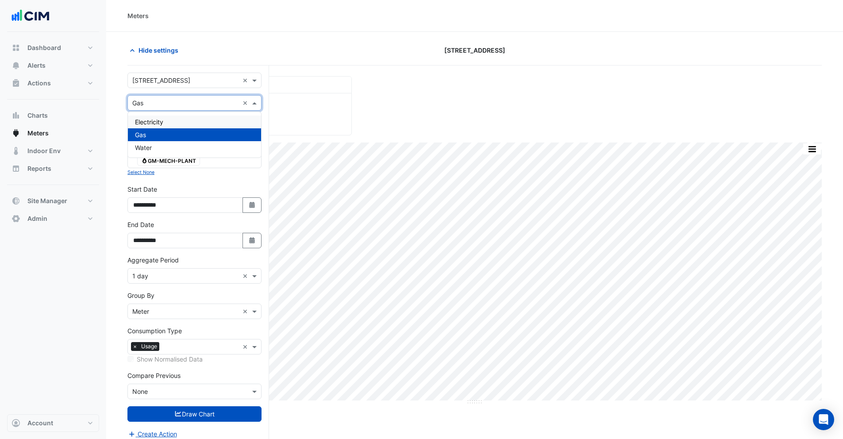
click at [148, 120] on span "Electricity" at bounding box center [149, 122] width 28 height 8
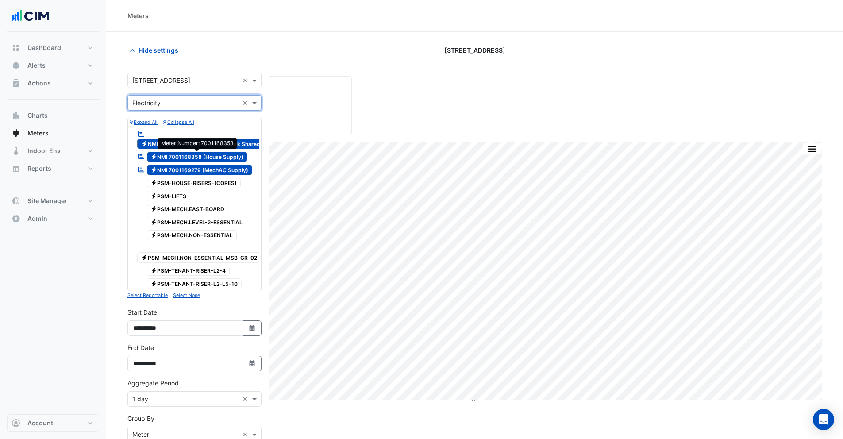
click at [188, 159] on span "Electricity NMI 7001168358 (House Supply)" at bounding box center [197, 157] width 101 height 11
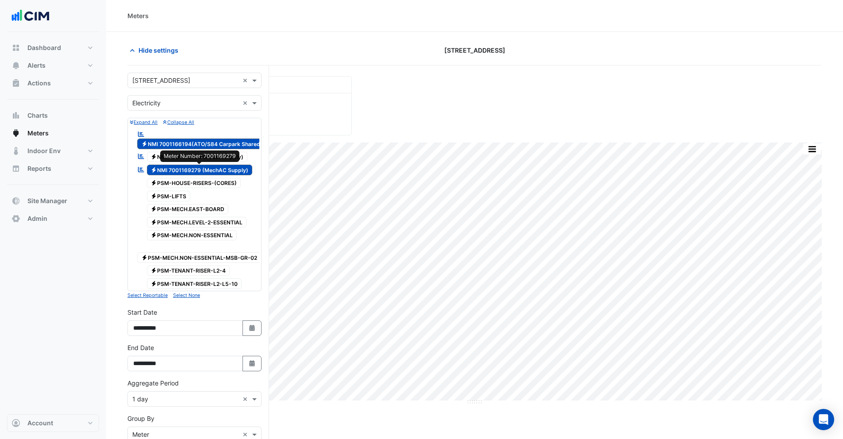
click at [179, 168] on span "Electricity NMI 7001169279 (MechAC Supply)" at bounding box center [200, 170] width 106 height 11
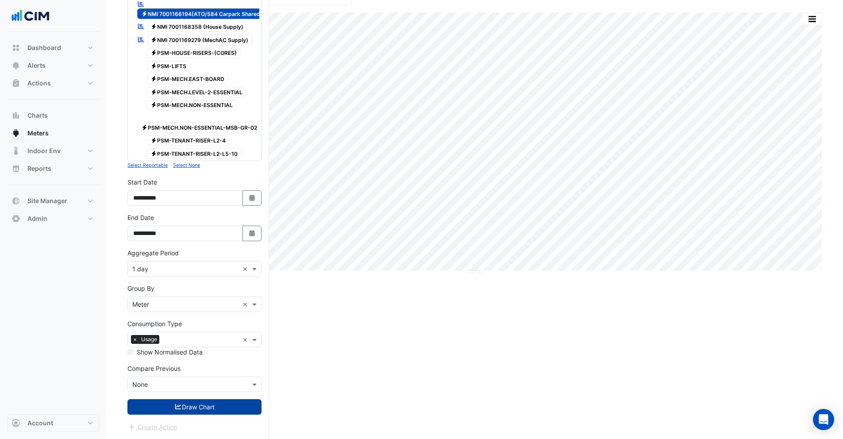
click at [191, 413] on button "Draw Chart" at bounding box center [195, 406] width 134 height 15
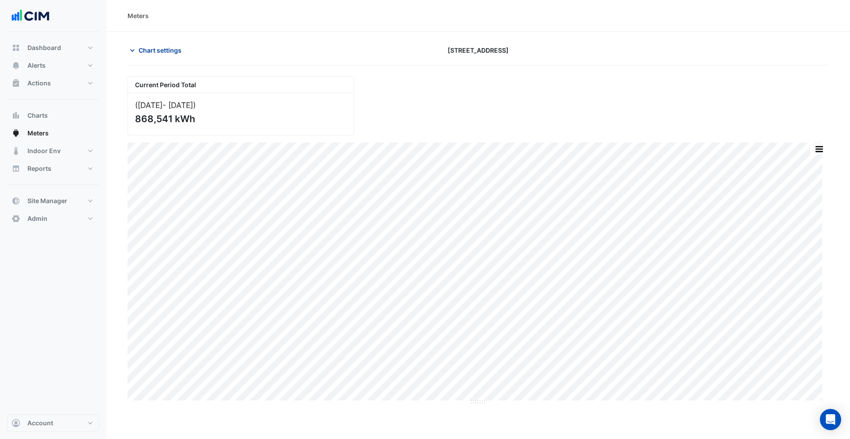
click at [165, 53] on span "Chart settings" at bounding box center [160, 50] width 43 height 9
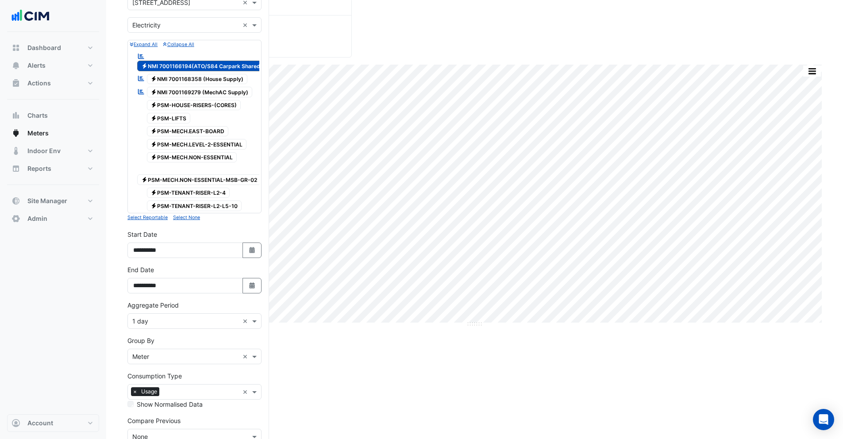
scroll to position [137, 0]
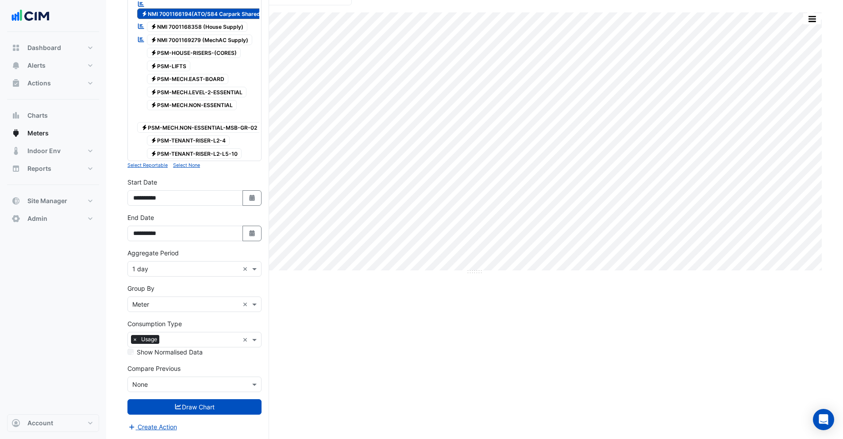
click at [155, 267] on input "text" at bounding box center [185, 269] width 107 height 9
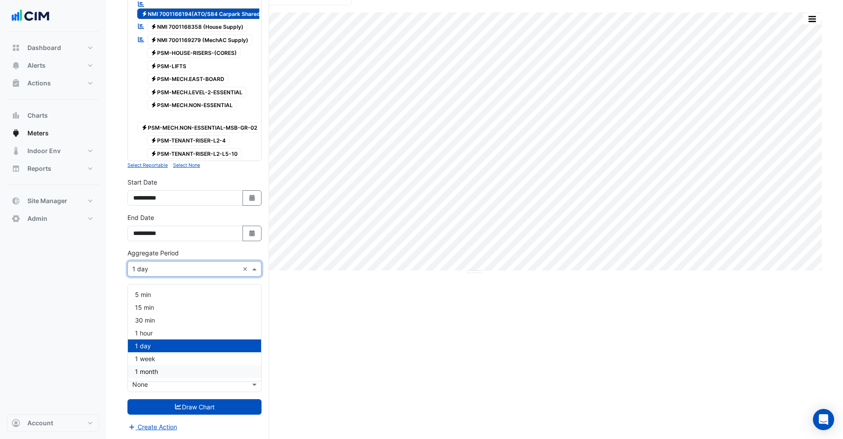
click at [151, 368] on span "1 month" at bounding box center [146, 372] width 23 height 8
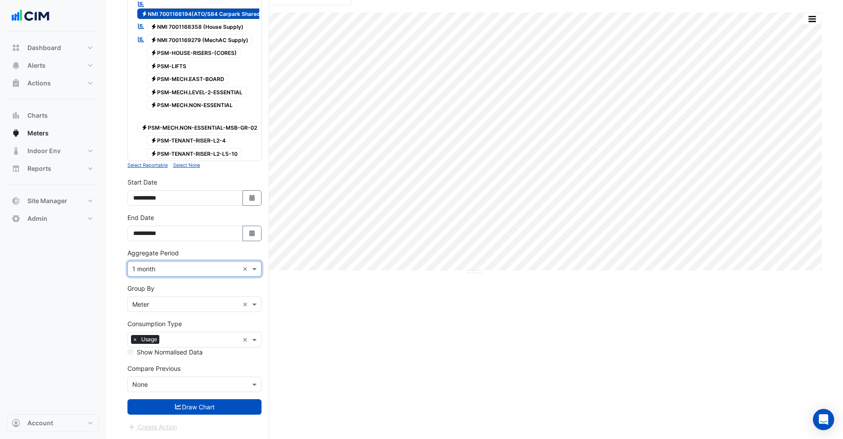
click at [177, 404] on icon "submit" at bounding box center [178, 407] width 8 height 6
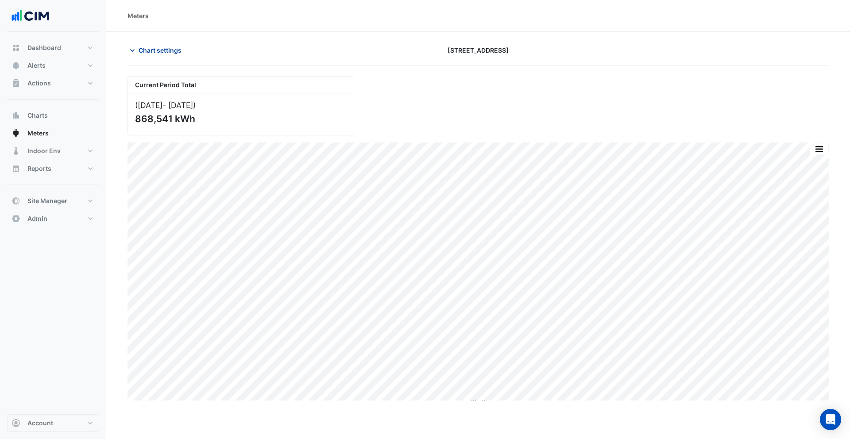
click at [145, 51] on span "Chart settings" at bounding box center [160, 50] width 43 height 9
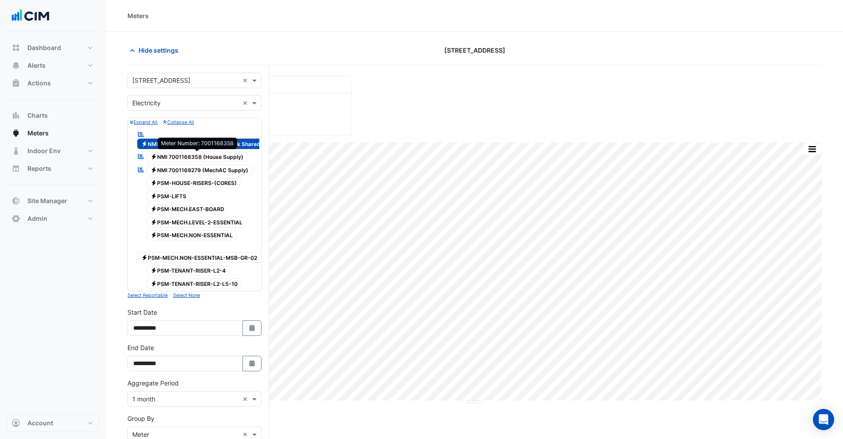
click at [184, 158] on span "Electricity NMI 7001168358 (House Supply)" at bounding box center [197, 157] width 101 height 11
click at [186, 167] on span "Electricity NMI 7001169279 (MechAC Supply)" at bounding box center [200, 170] width 106 height 11
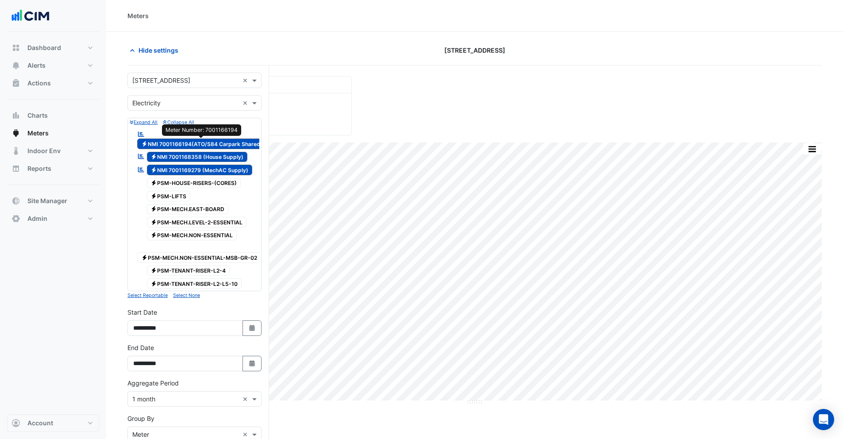
click at [173, 143] on span "Electricity NMI 7001166194(ATO/S84 Carpark Shared)" at bounding box center [201, 144] width 129 height 11
click at [223, 146] on span "Electricity NMI 7001166194(ATO/S84 Carpark Shared)" at bounding box center [201, 144] width 129 height 11
